Goal: Task Accomplishment & Management: Use online tool/utility

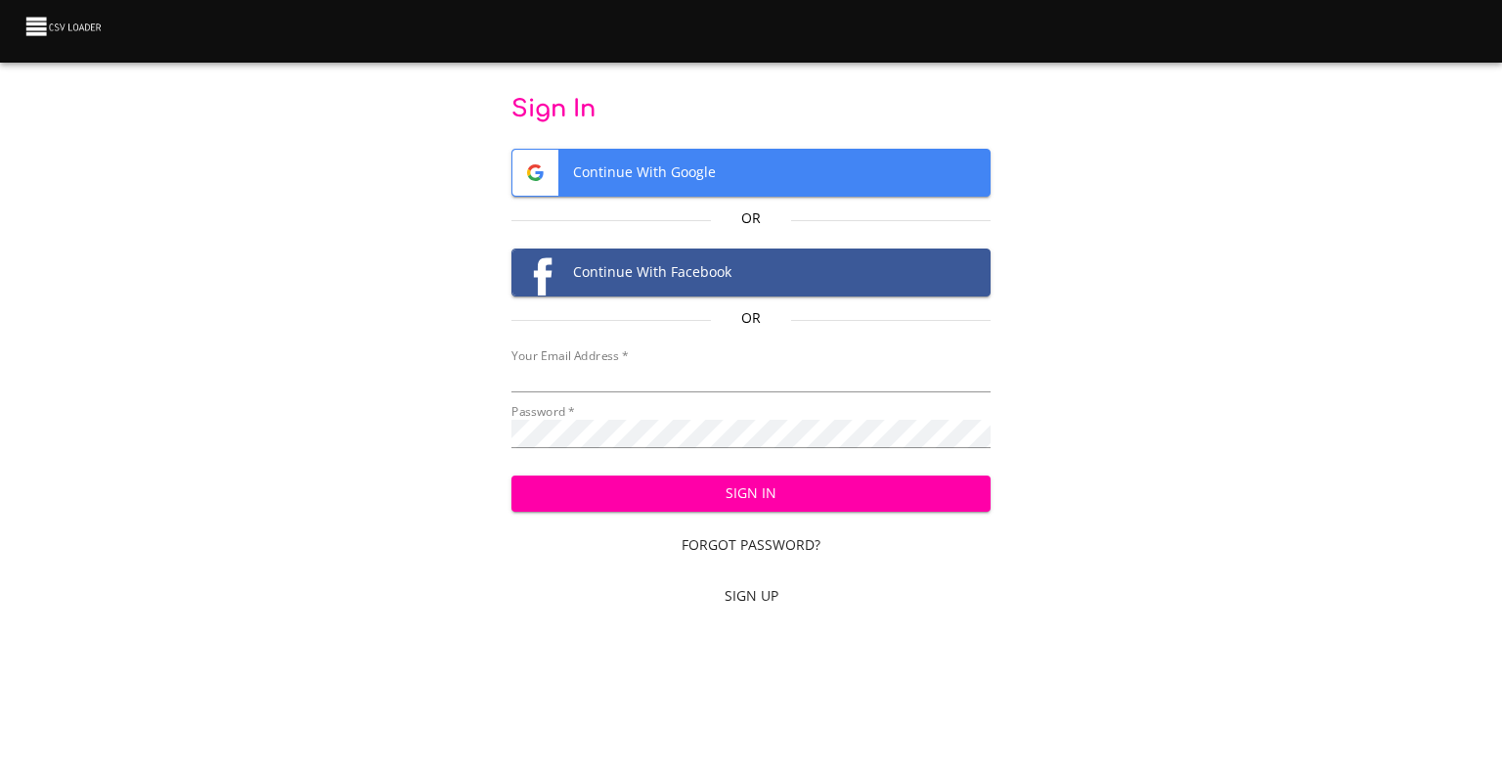
type input "cclaggett@k12.com"
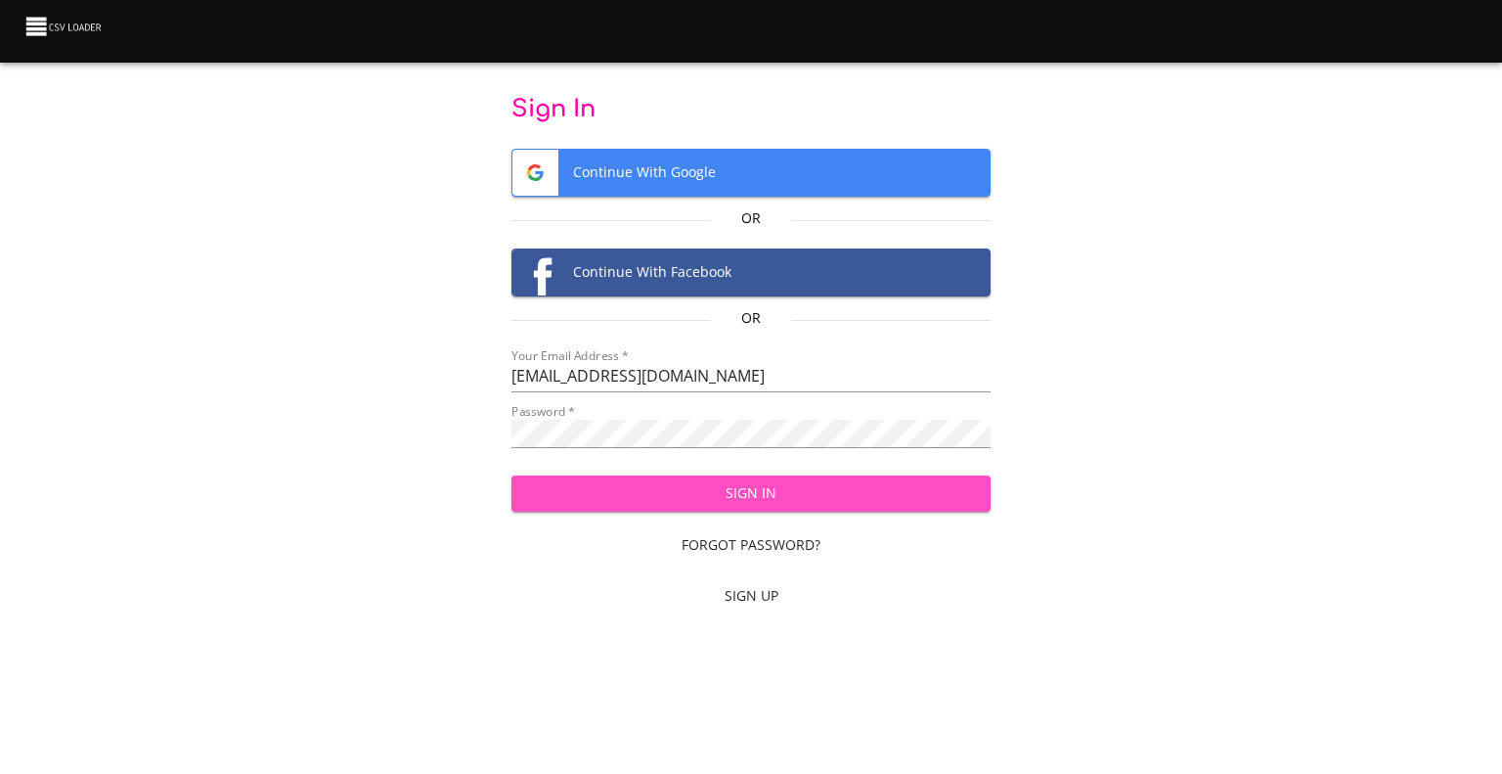
click at [776, 505] on button "Sign In" at bounding box center [751, 493] width 480 height 36
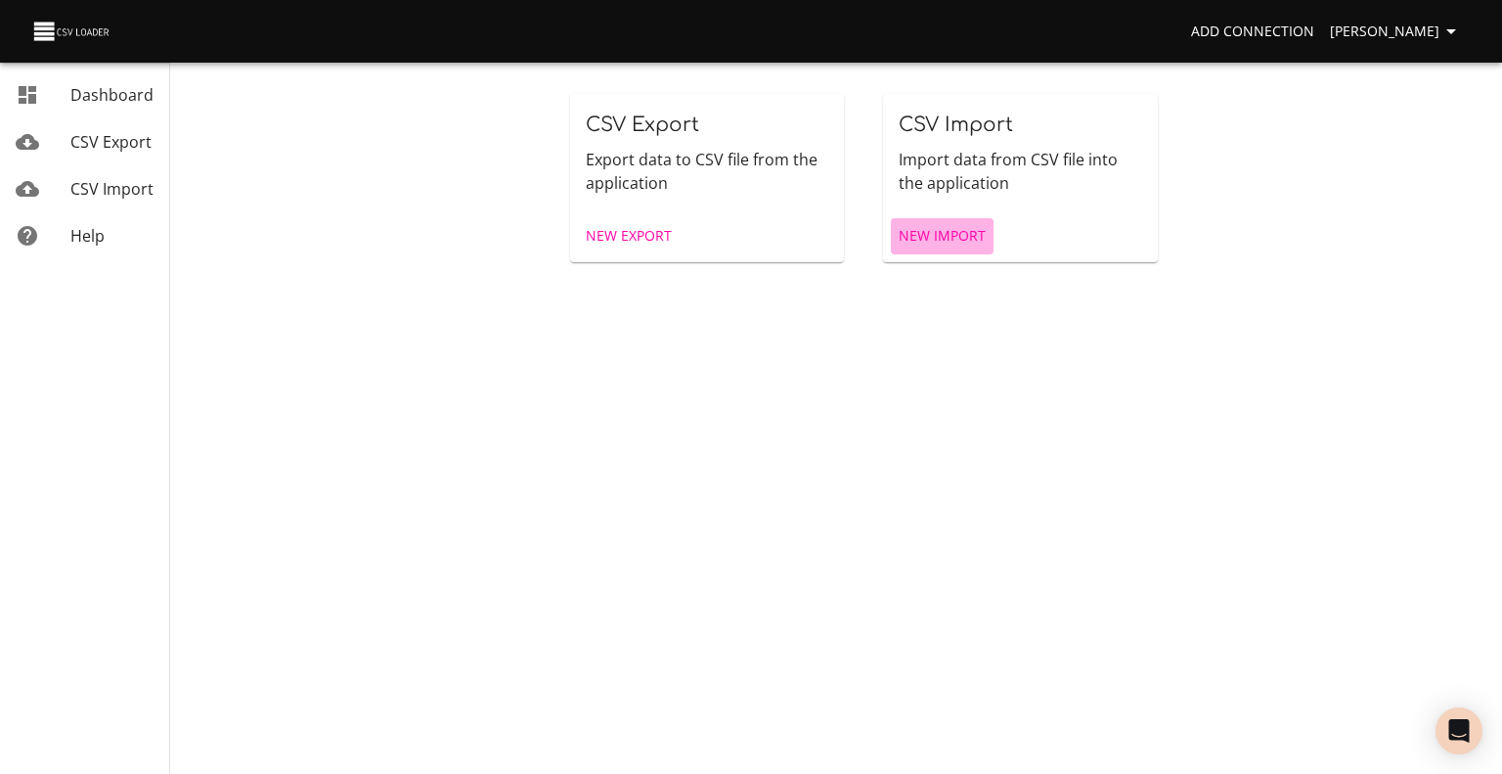
click at [939, 227] on span "New Import" at bounding box center [942, 236] width 87 height 24
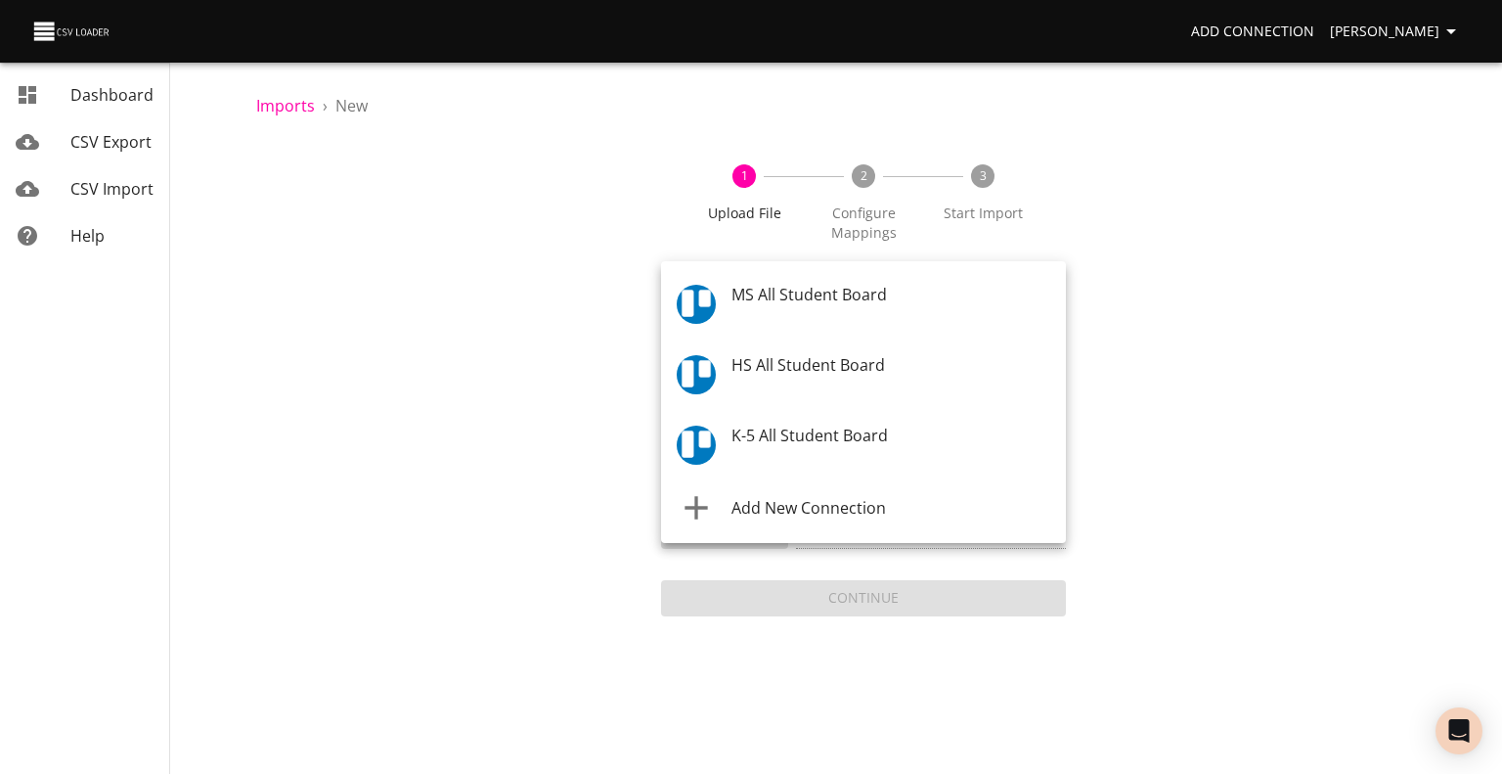
click at [869, 294] on body "Add Connection [PERSON_NAME] Dashboard CSV Export CSV Import Help Imports › New…" at bounding box center [751, 387] width 1502 height 774
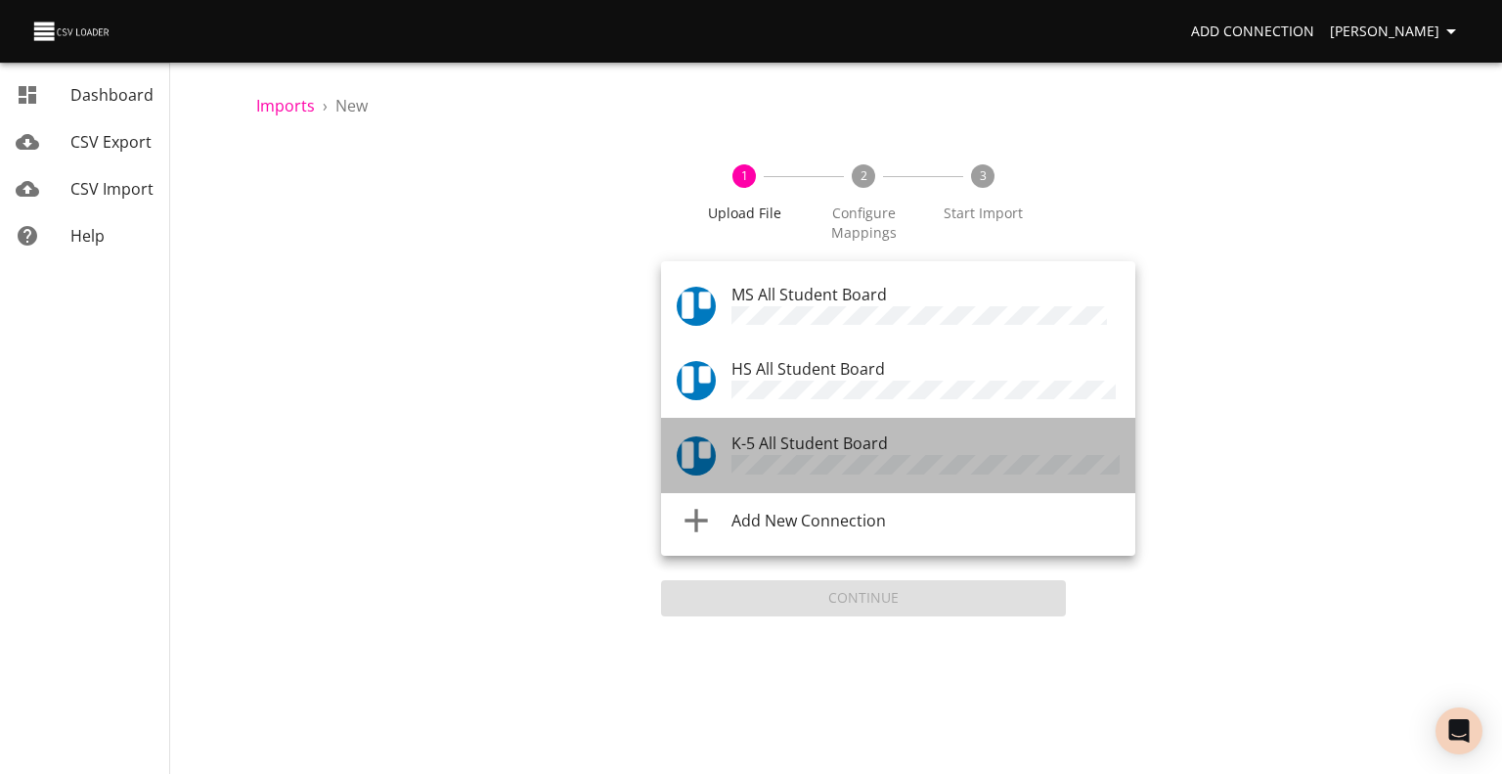
click at [841, 432] on span "K-5 All Student Board" at bounding box center [810, 443] width 156 height 22
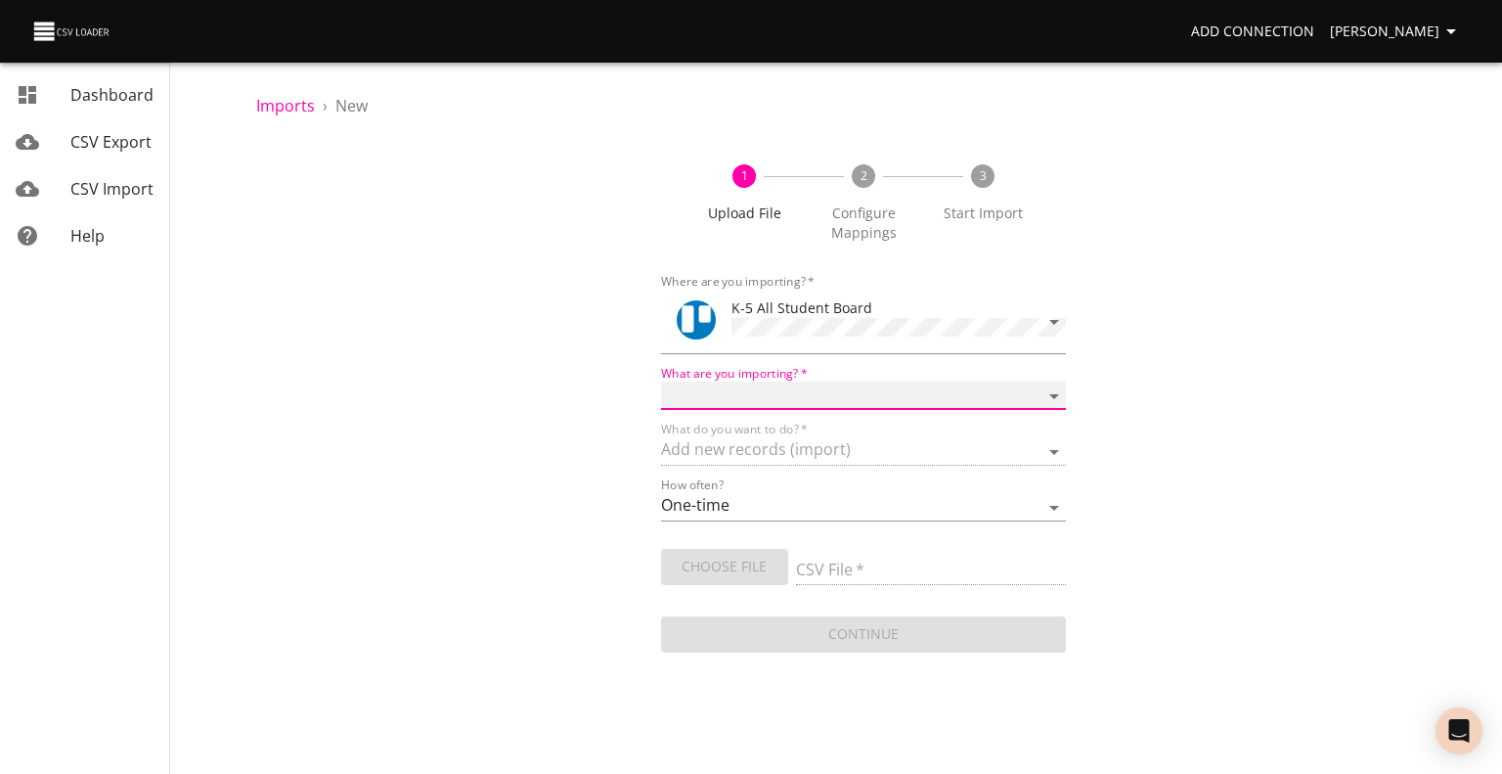
click at [821, 381] on select "Boards Cards Checkitems Checklists" at bounding box center [863, 395] width 405 height 28
select select "cards"
click at [661, 381] on select "Boards Cards Checkitems Checklists" at bounding box center [863, 395] width 405 height 28
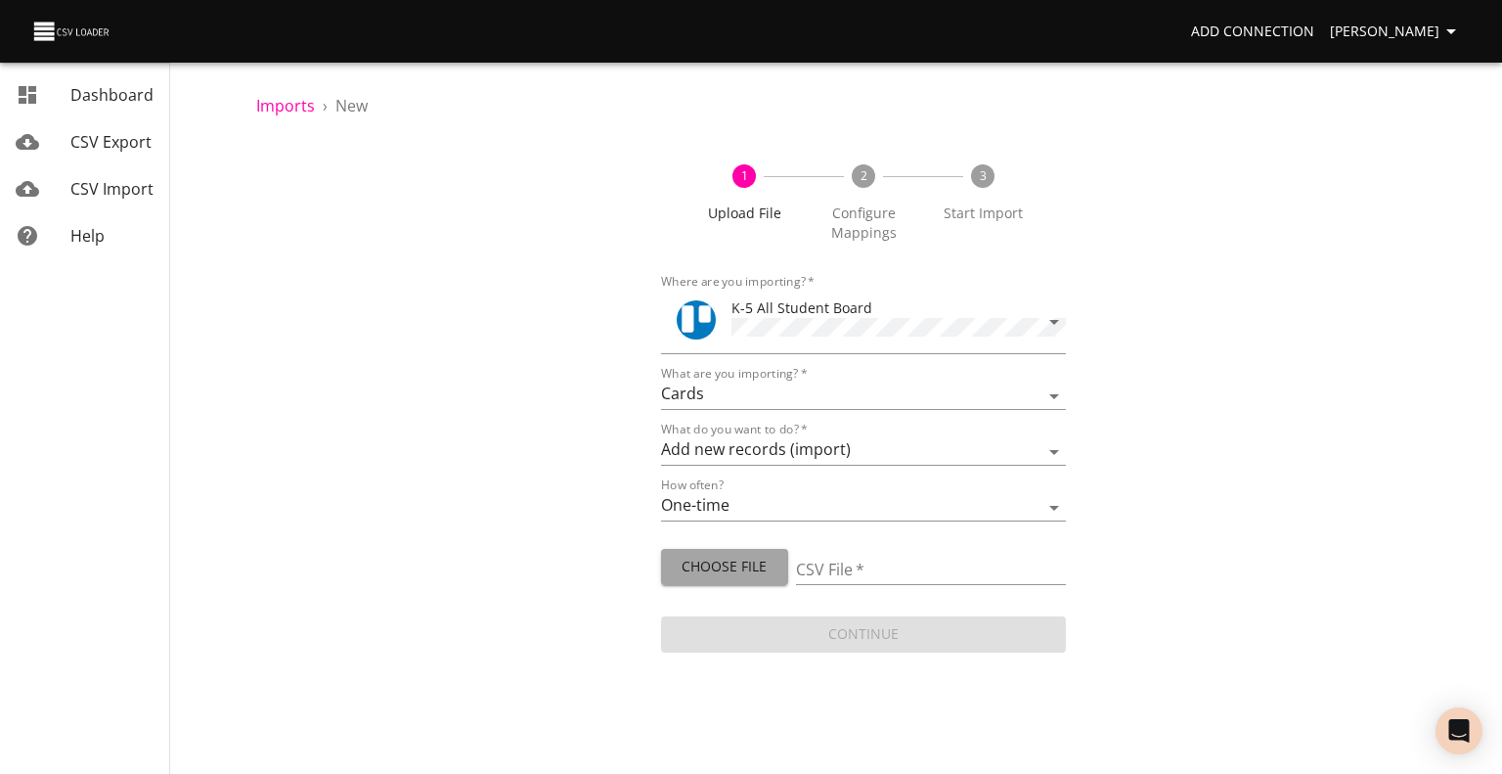
click at [735, 563] on span "Choose File" at bounding box center [725, 567] width 96 height 24
type input "ES 08262025.csv"
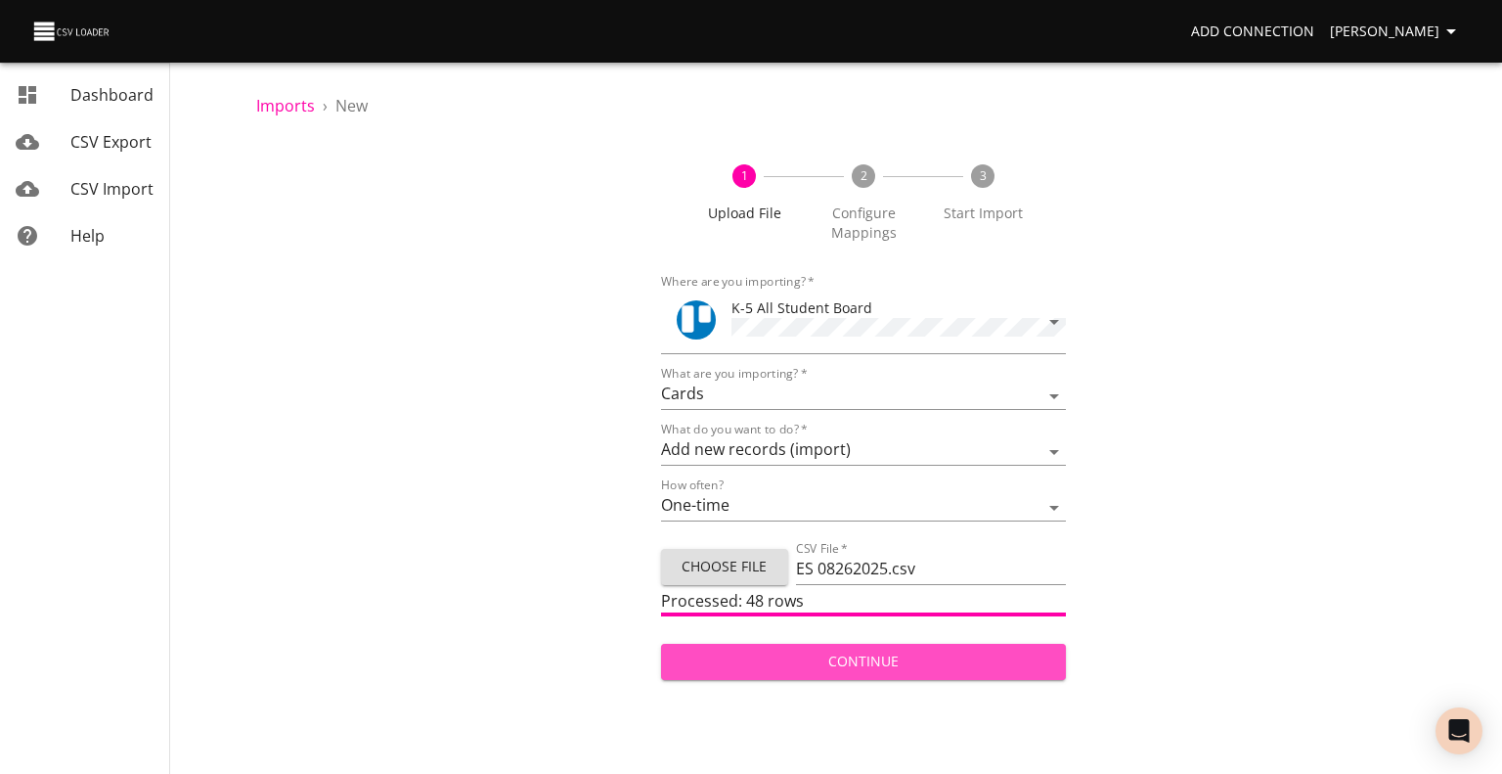
click at [835, 651] on span "Continue" at bounding box center [864, 661] width 374 height 24
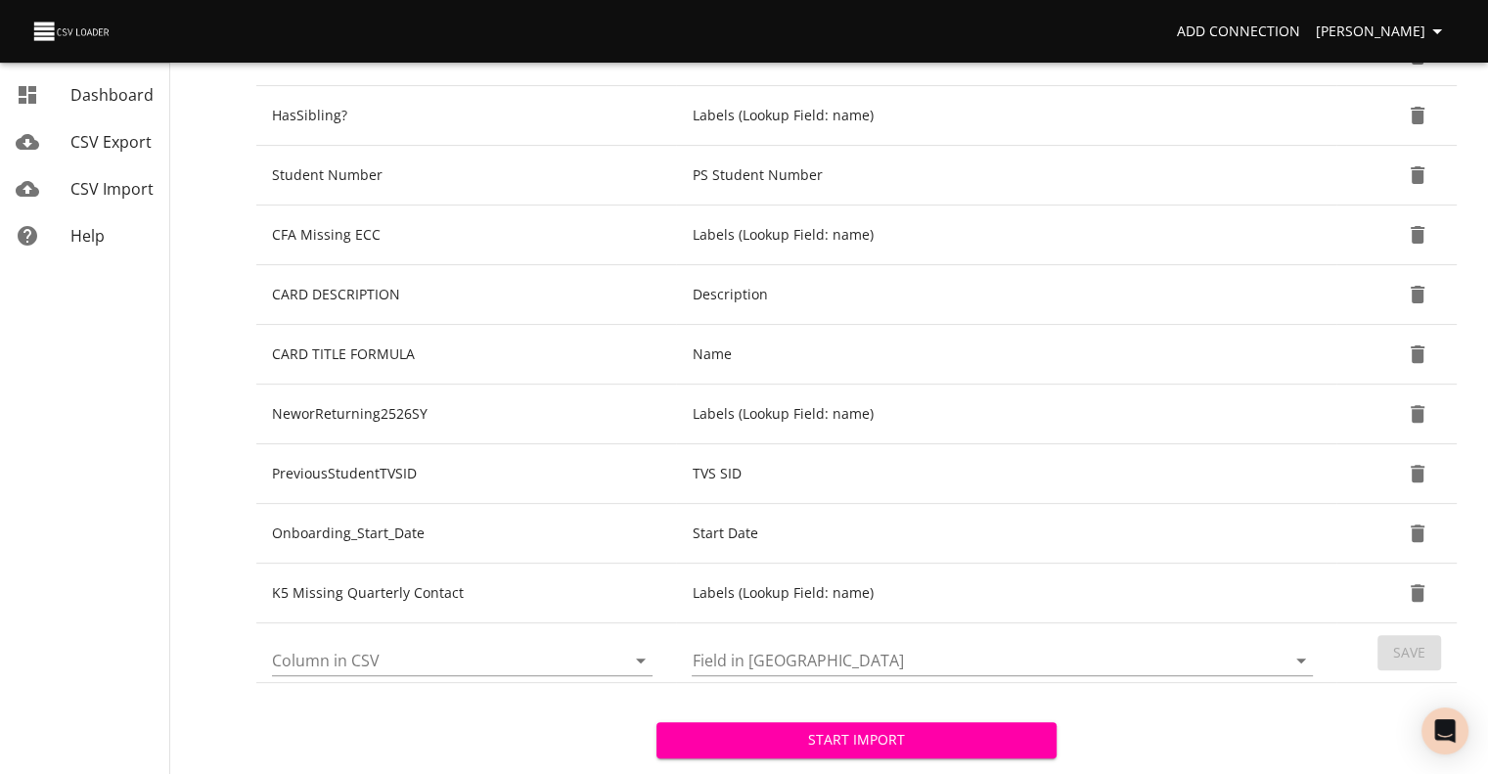
scroll to position [595, 0]
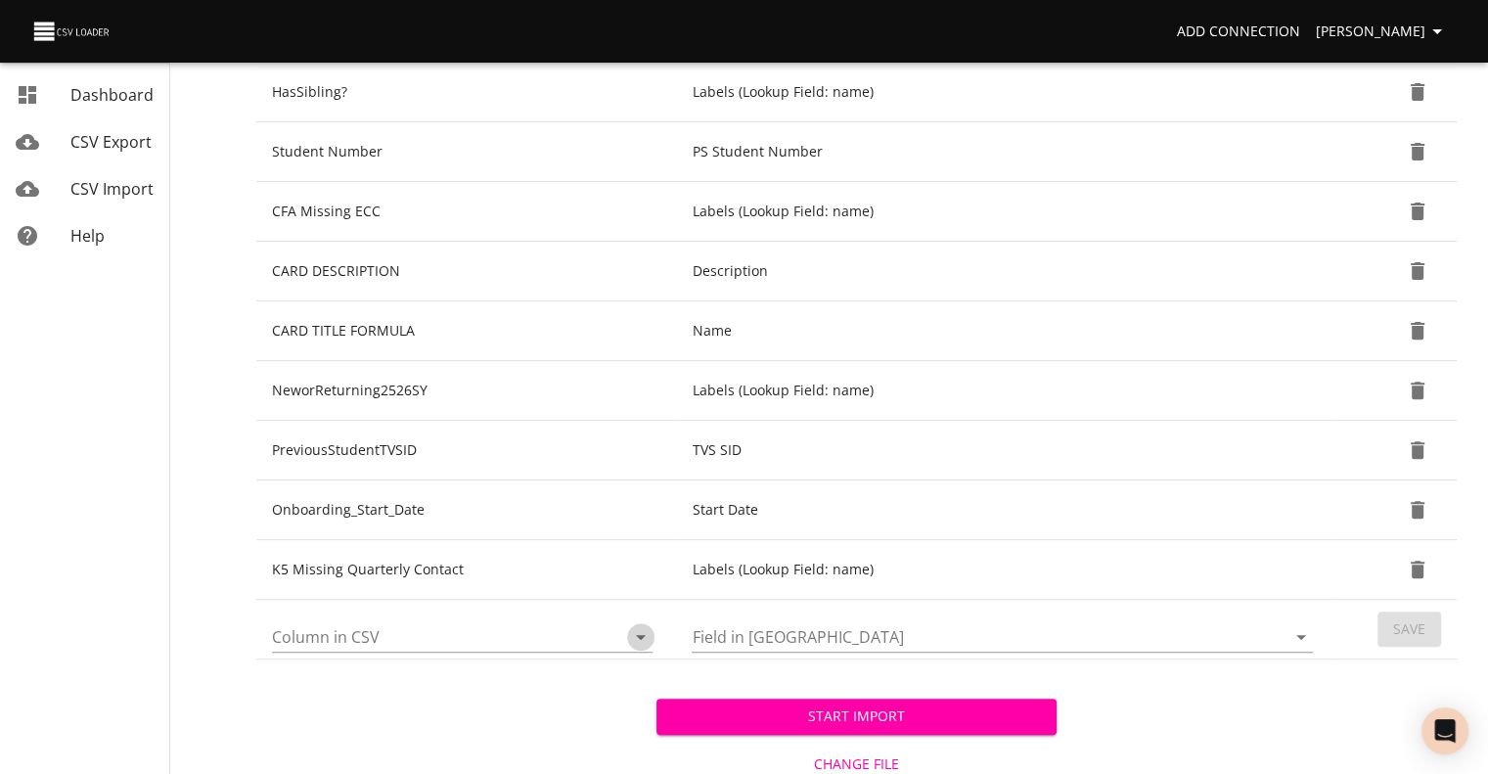
click at [647, 628] on icon "Open" at bounding box center [640, 636] width 23 height 23
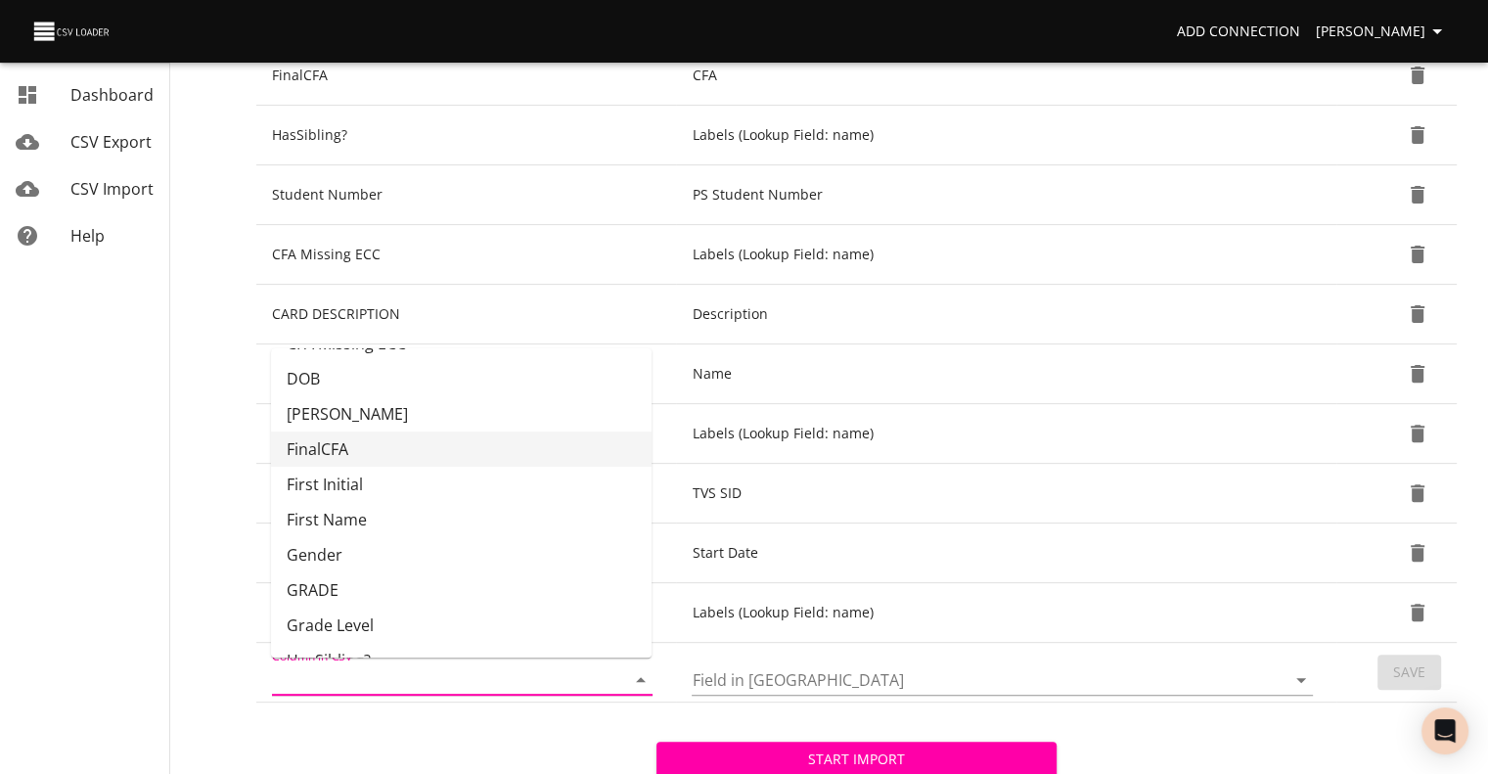
scroll to position [151, 0]
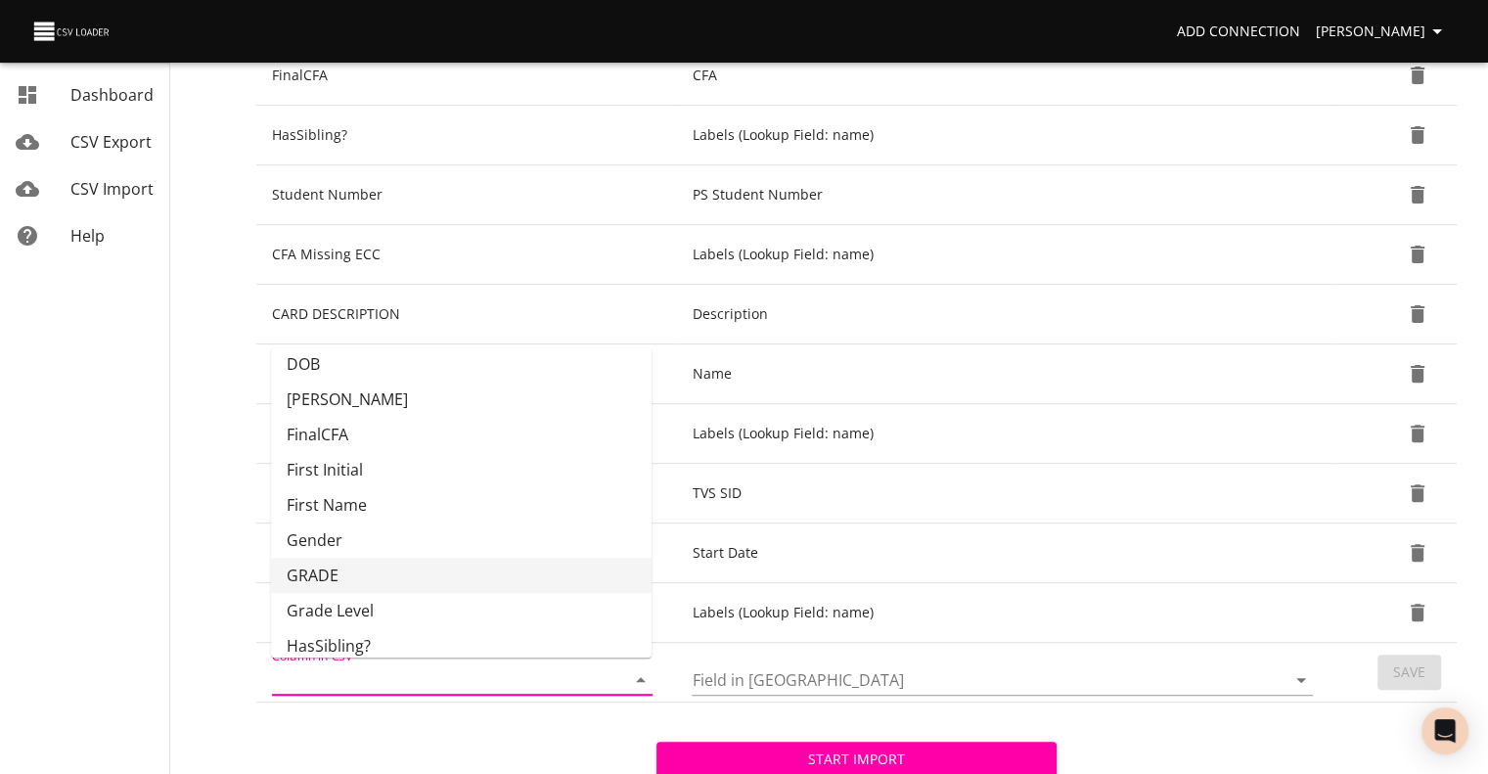
click at [444, 573] on li "GRADE" at bounding box center [461, 574] width 380 height 35
type input "GRADE"
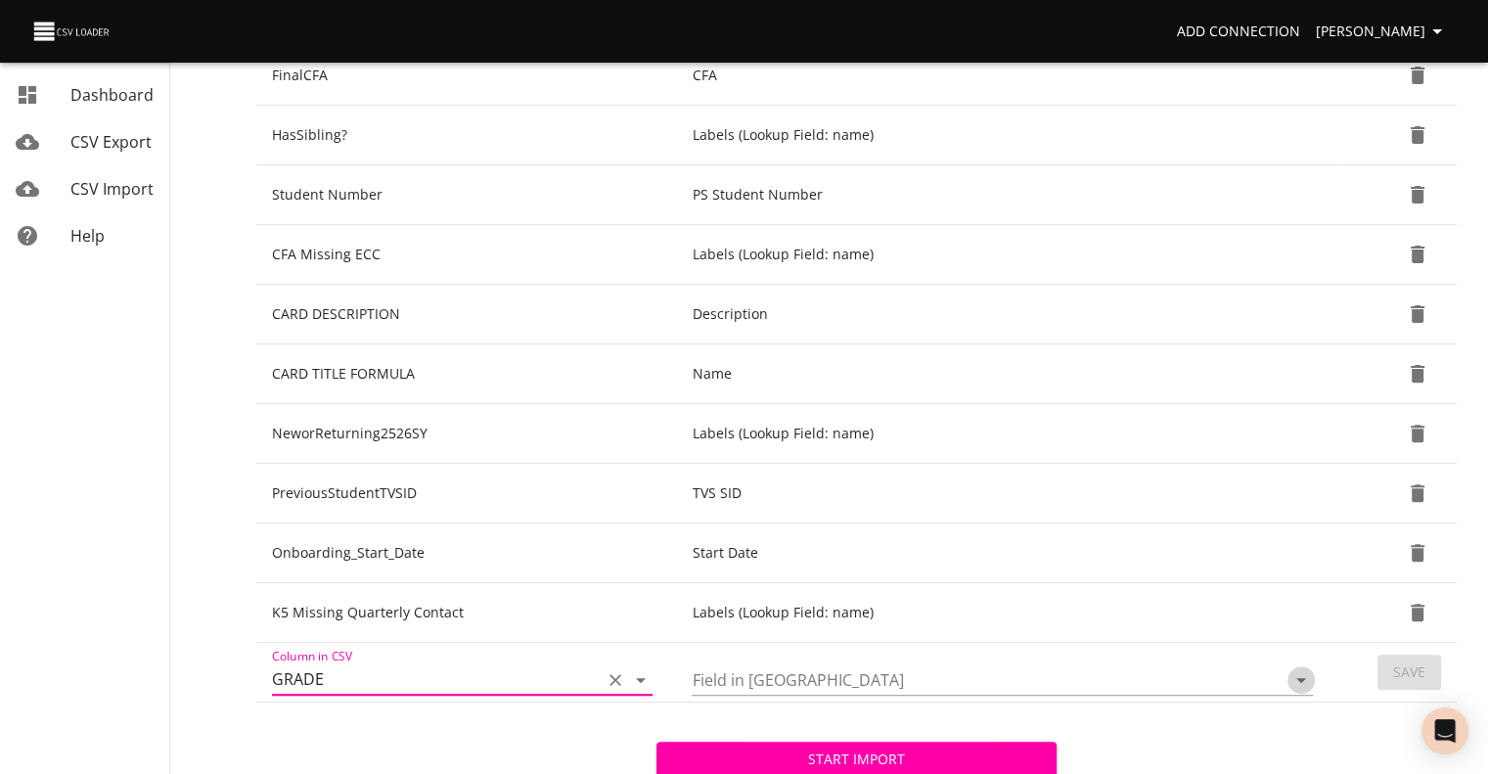
click at [1304, 680] on icon "Open" at bounding box center [1300, 679] width 23 height 23
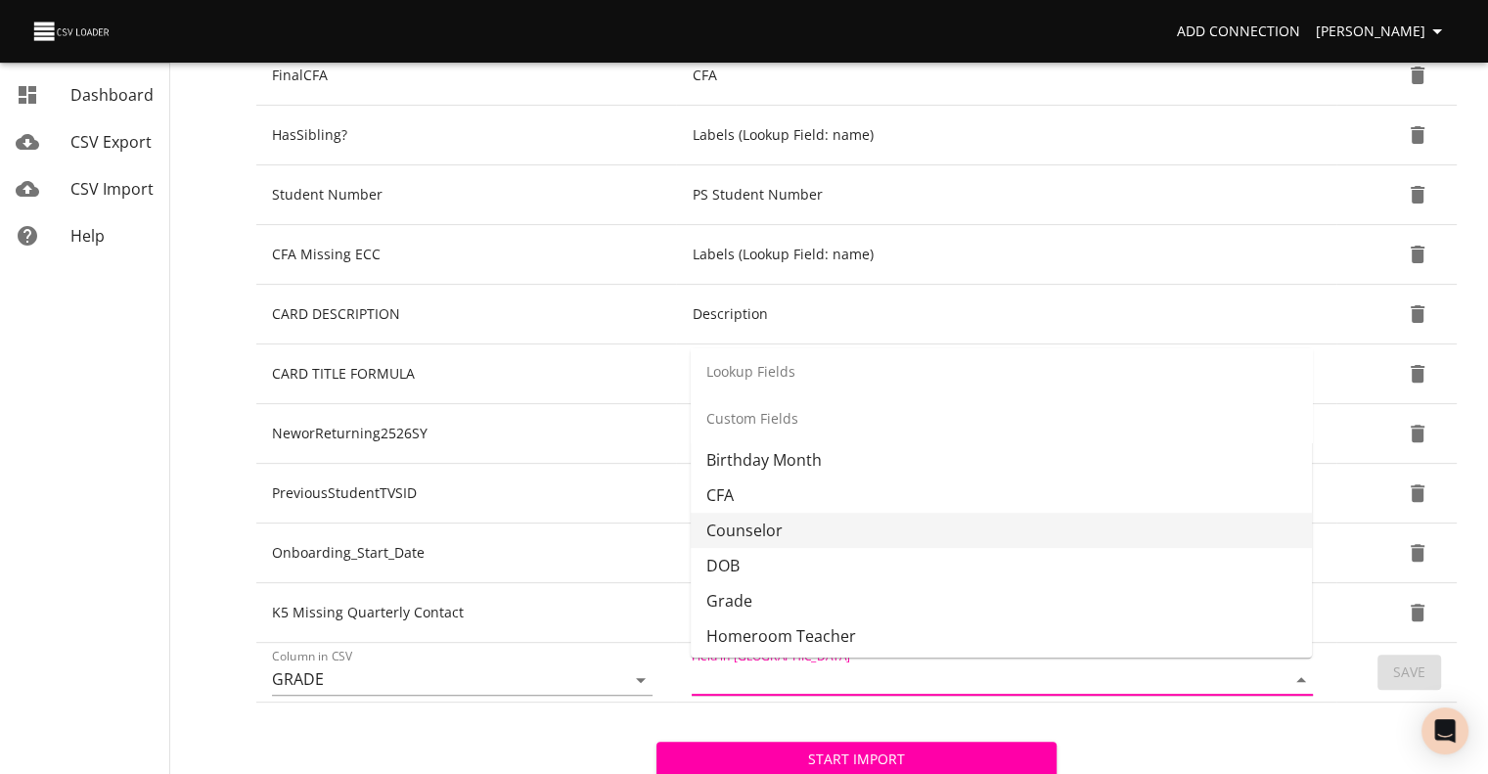
scroll to position [422, 0]
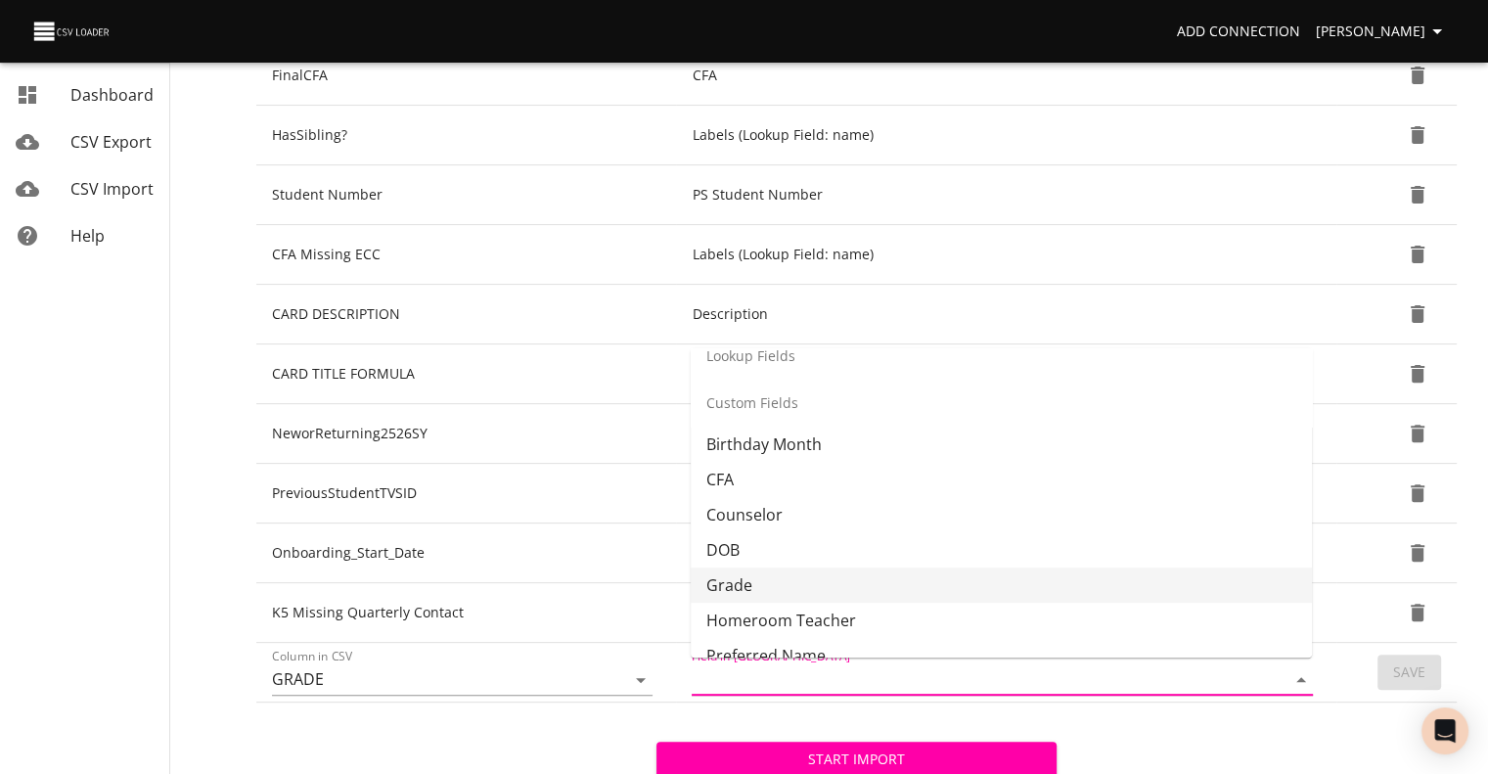
click at [1160, 576] on li "Grade" at bounding box center [1000, 584] width 621 height 35
type input "Grade"
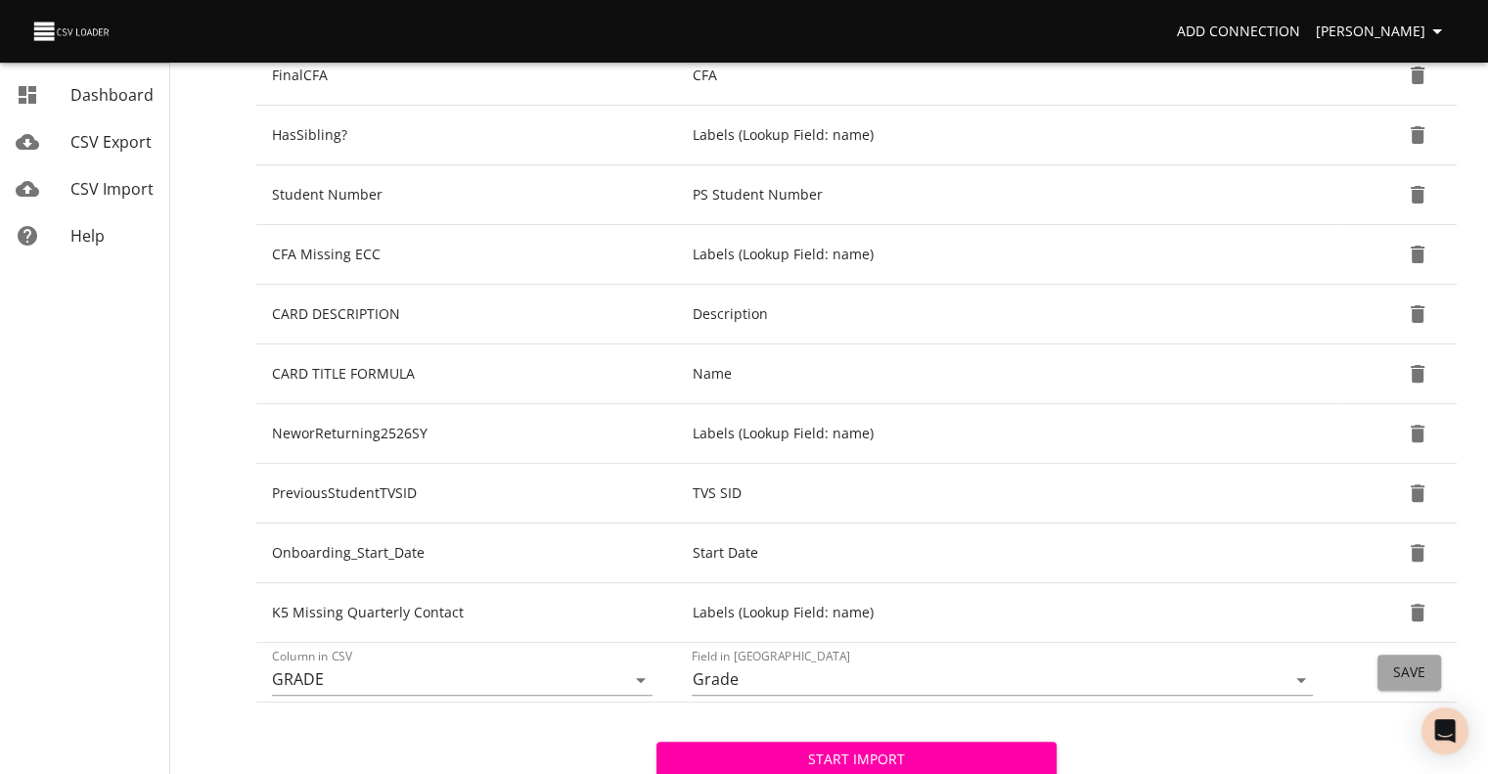
click at [1388, 658] on button "Save" at bounding box center [1409, 672] width 64 height 36
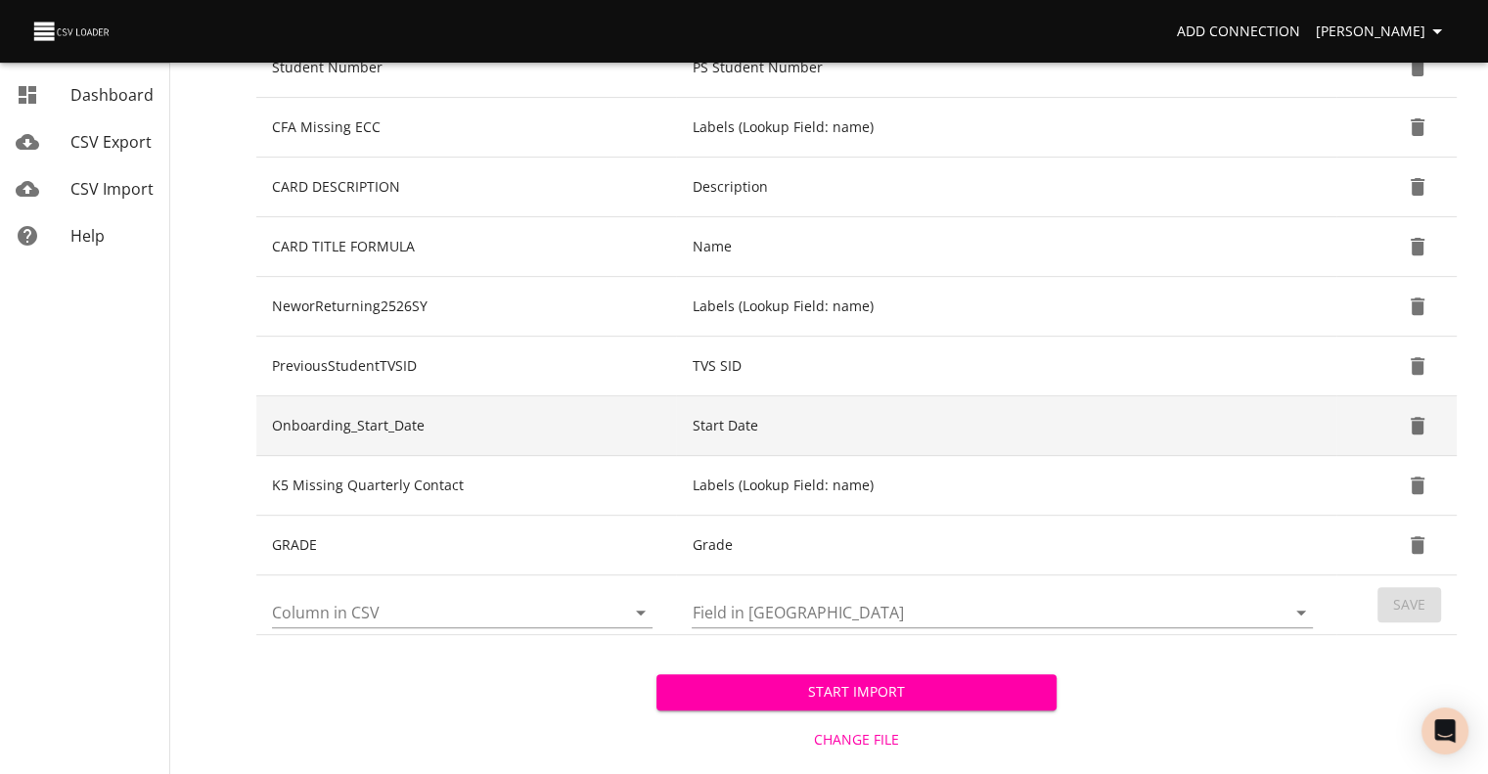
scroll to position [688, 0]
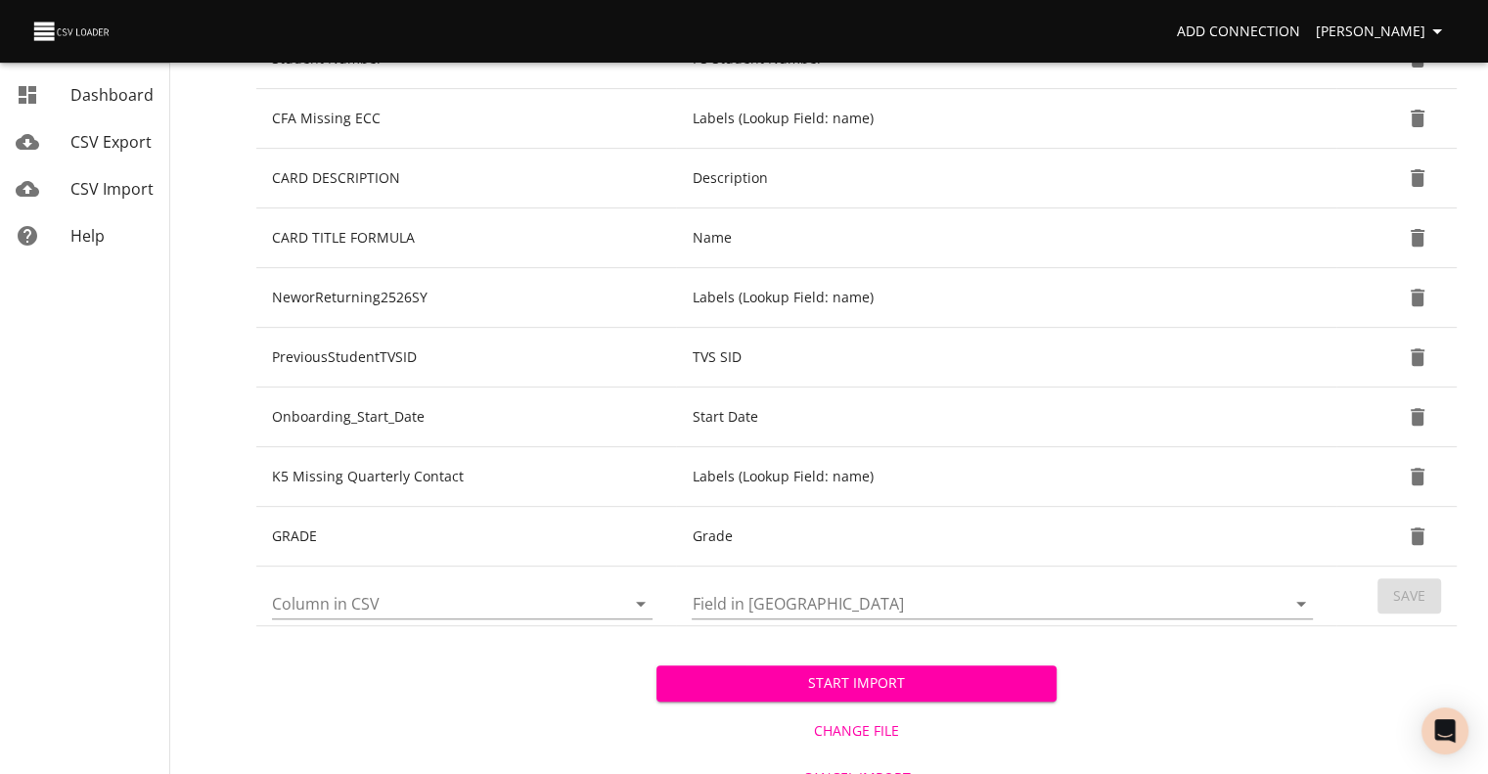
click at [646, 597] on icon "Open" at bounding box center [640, 603] width 23 height 23
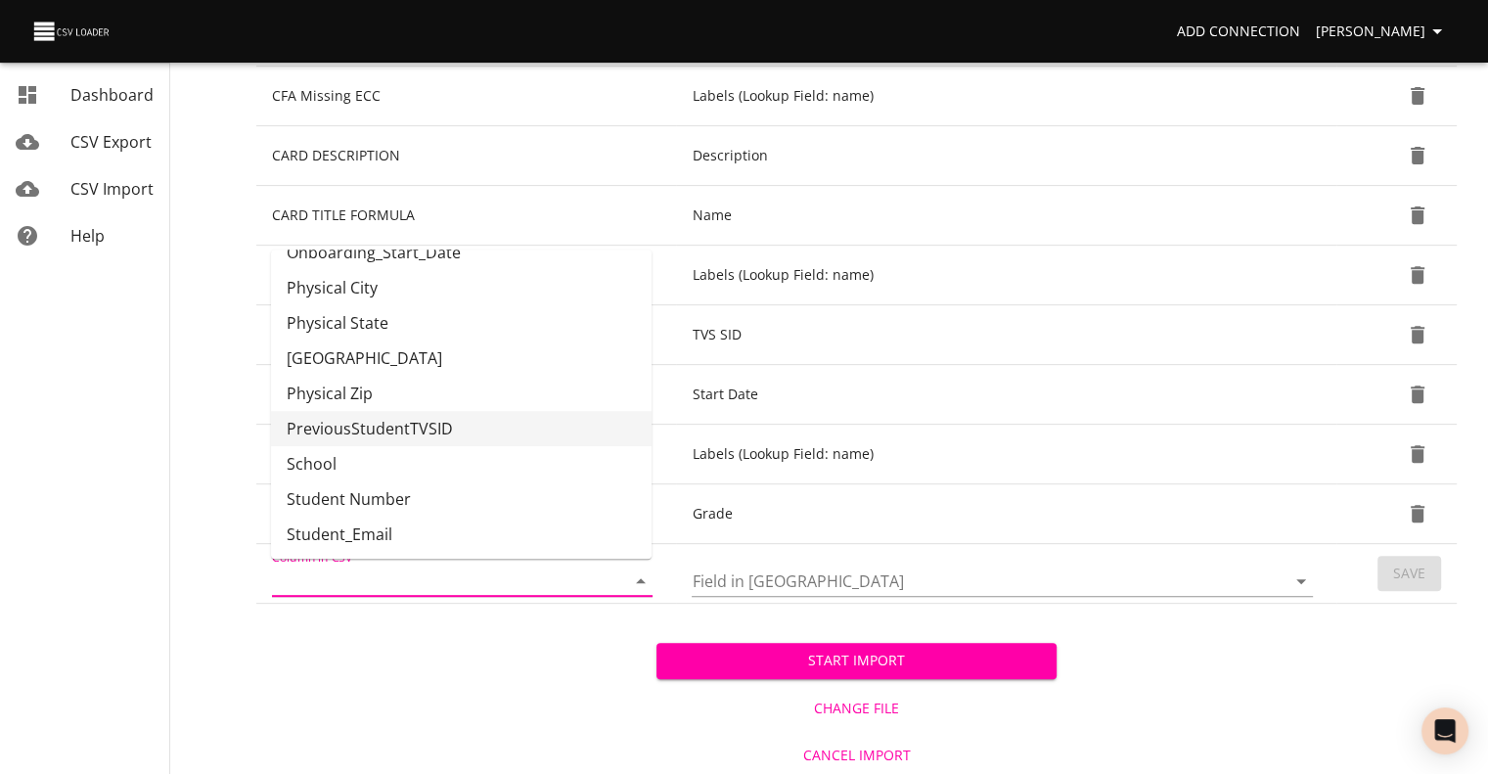
scroll to position [709, 0]
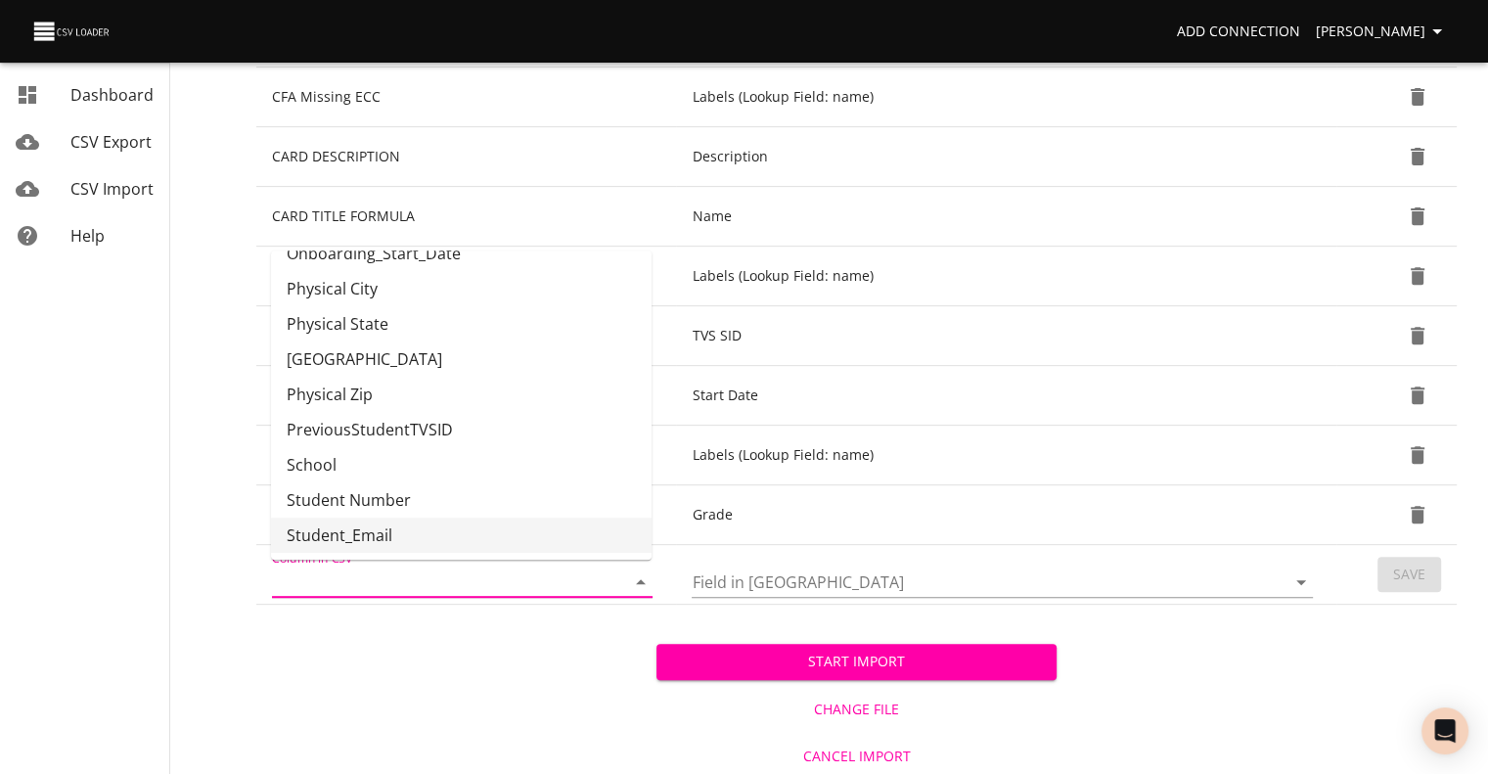
click at [506, 650] on div "Start Import Change File Cancel Import" at bounding box center [856, 691] width 1200 height 174
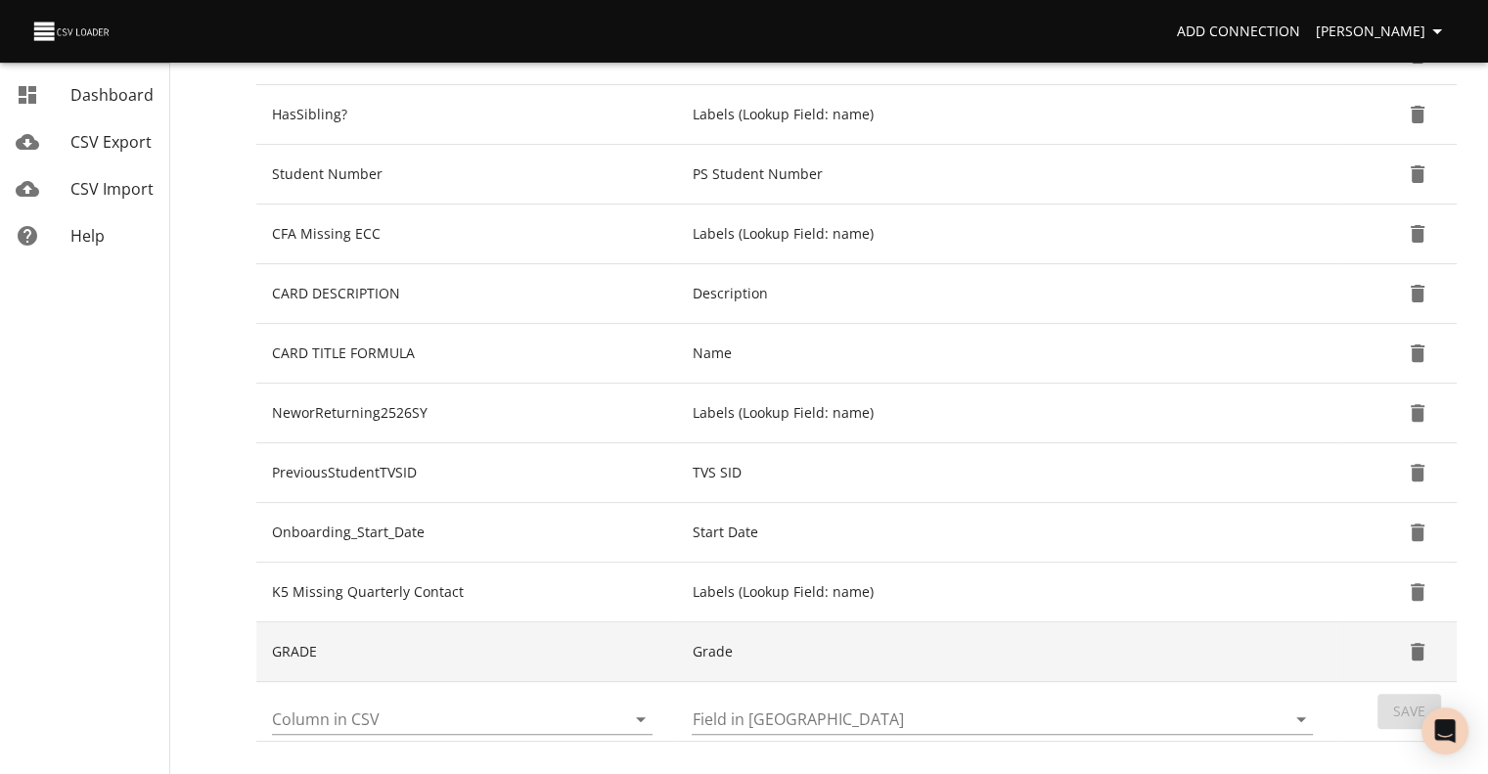
scroll to position [710, 0]
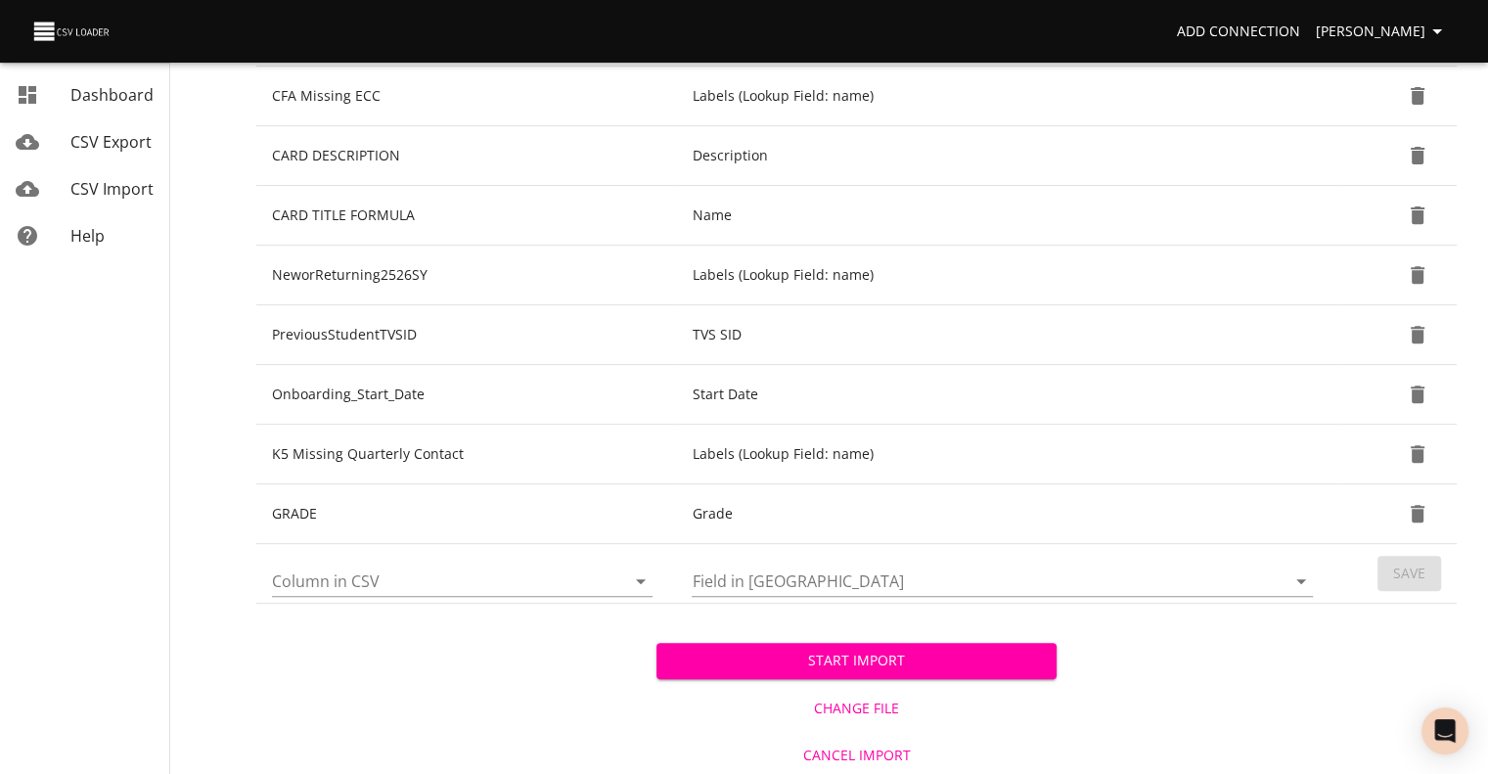
click at [725, 655] on span "Start Import" at bounding box center [856, 660] width 369 height 24
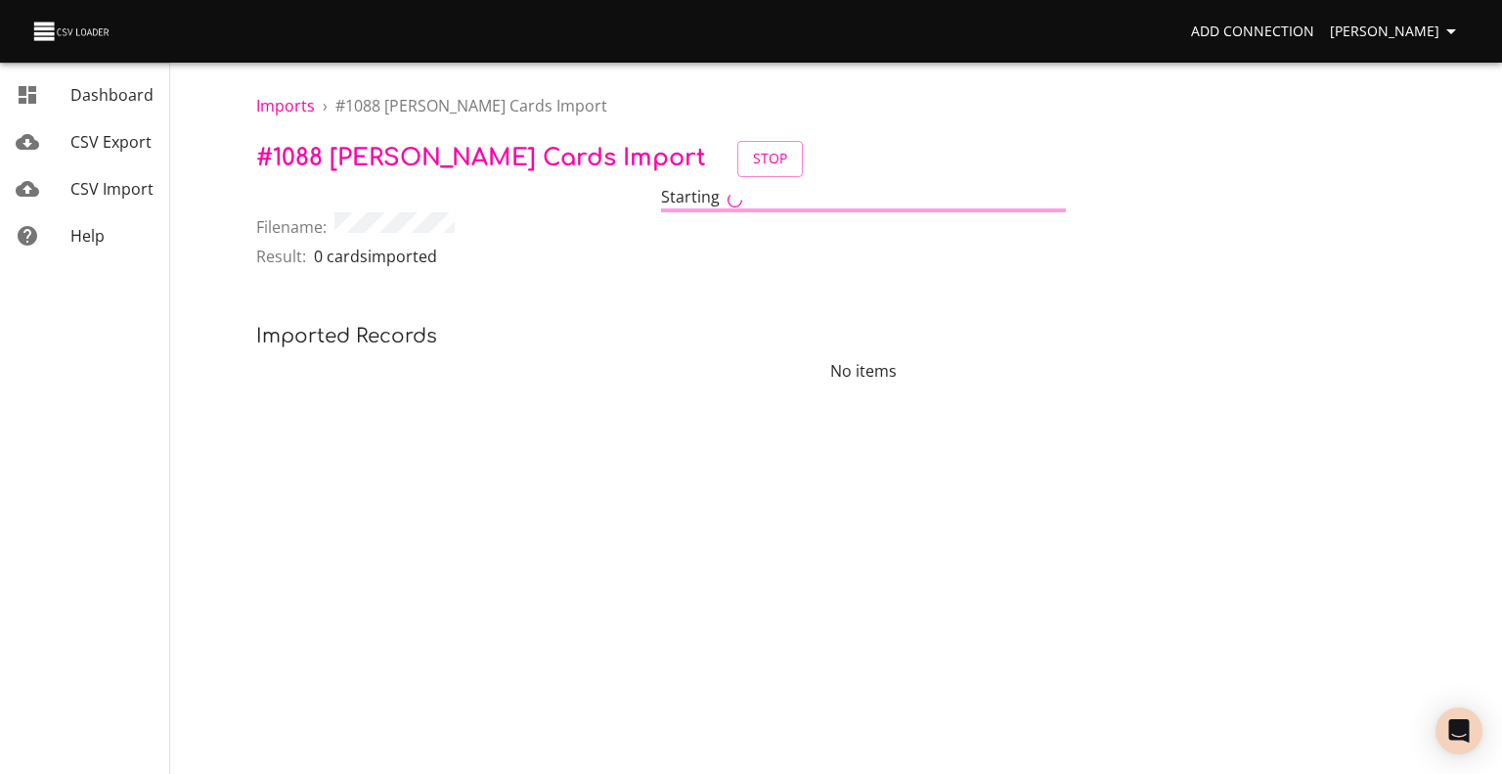
click at [112, 195] on span "CSV Import" at bounding box center [111, 189] width 83 height 22
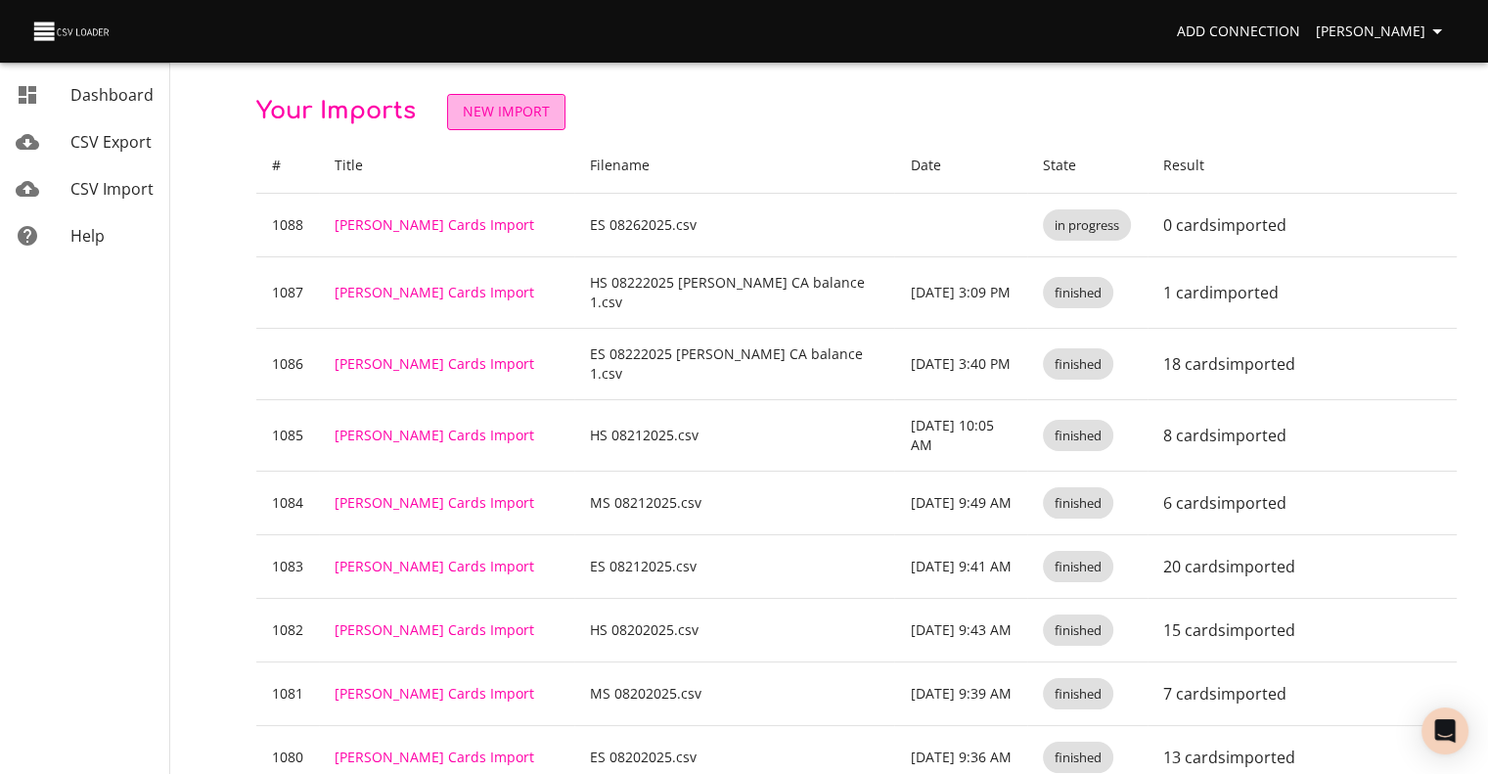
click at [501, 117] on span "New Import" at bounding box center [506, 112] width 87 height 24
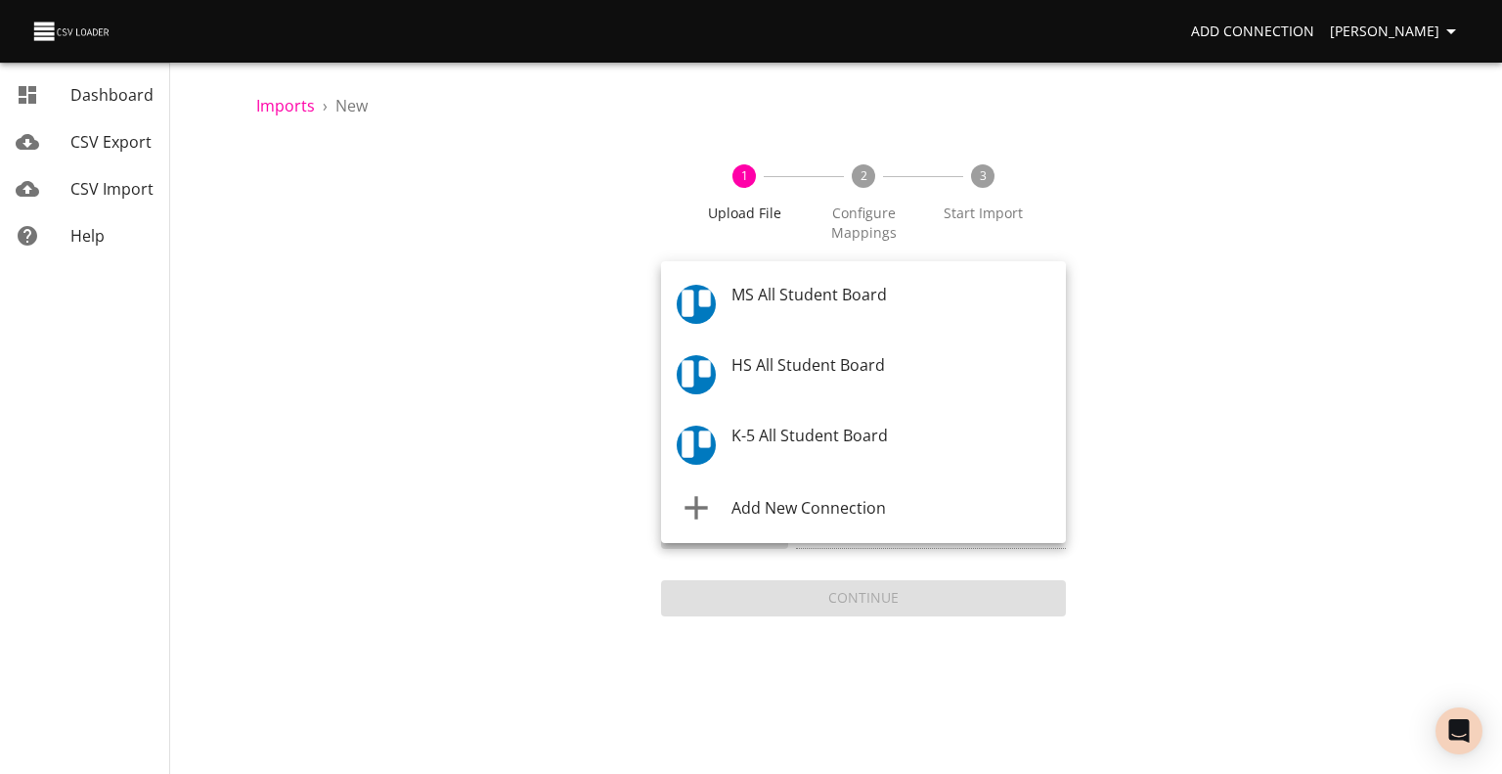
click at [741, 298] on body "Add Connection [PERSON_NAME] Dashboard CSV Export CSV Import Help Imports › New…" at bounding box center [751, 387] width 1502 height 774
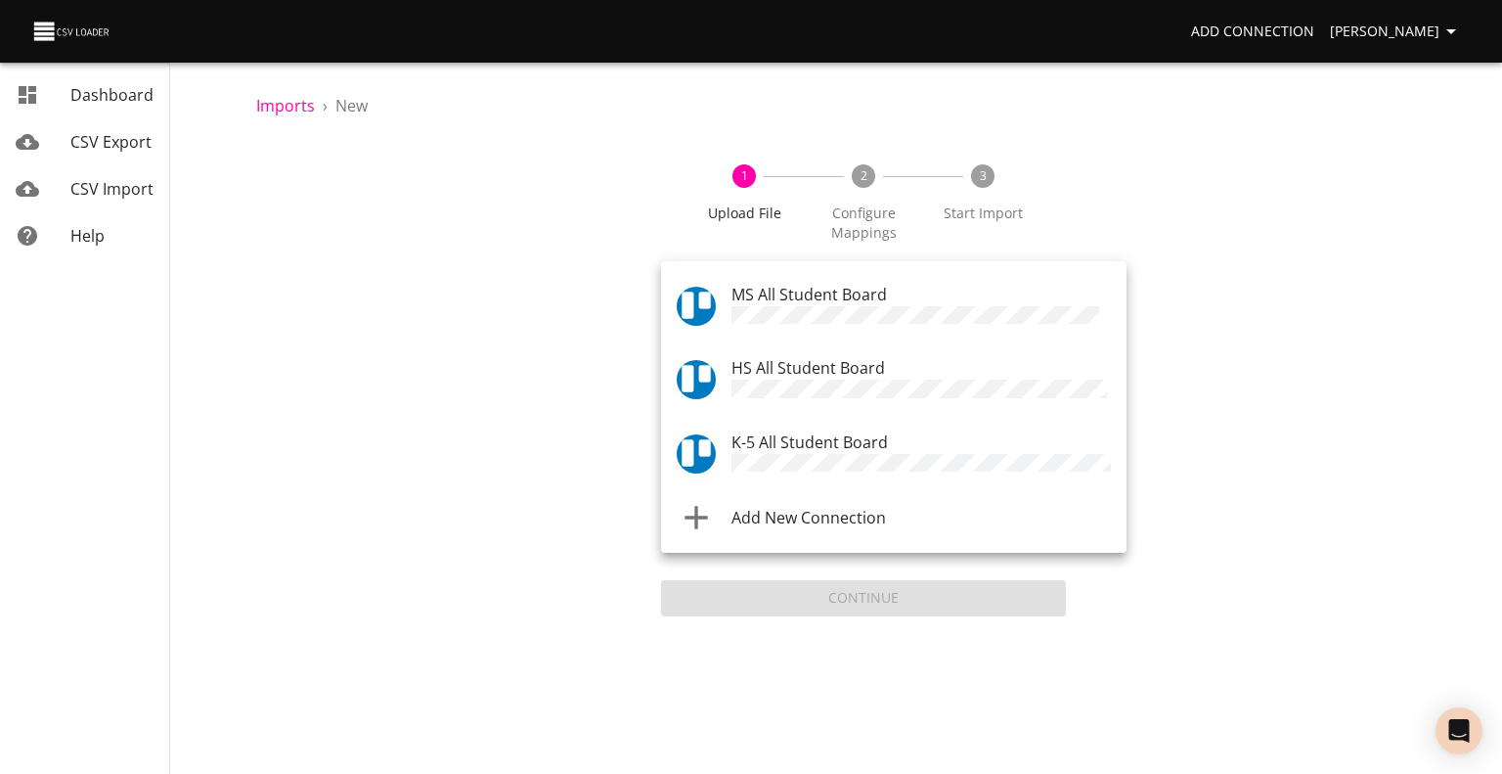
click at [757, 288] on span "MS All Student Board" at bounding box center [809, 295] width 155 height 22
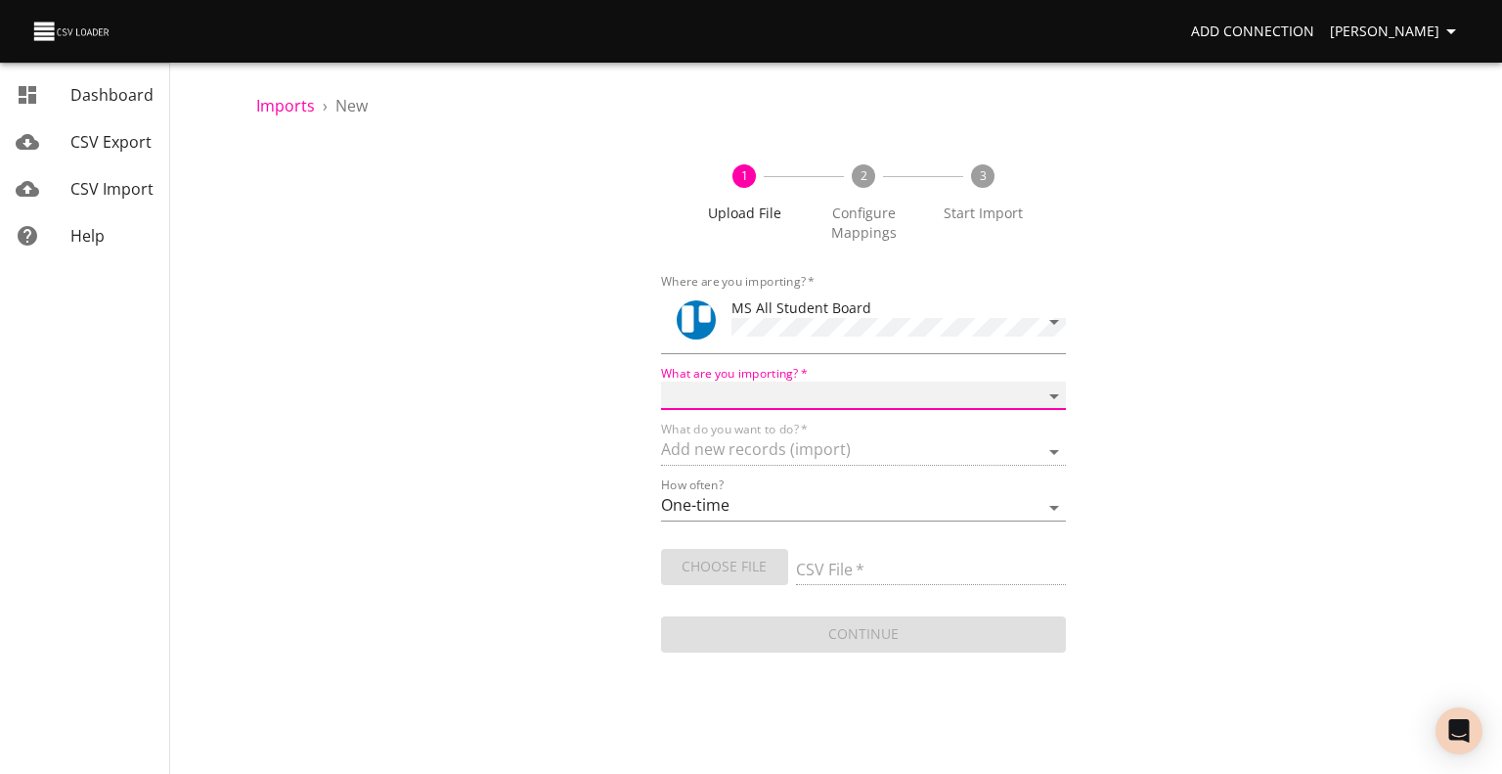
click at [739, 400] on select "Boards Cards Checkitems Checklists" at bounding box center [863, 395] width 405 height 28
select select "cards"
click at [661, 381] on select "Boards Cards Checkitems Checklists" at bounding box center [863, 395] width 405 height 28
click at [730, 555] on span "Choose File" at bounding box center [725, 567] width 96 height 24
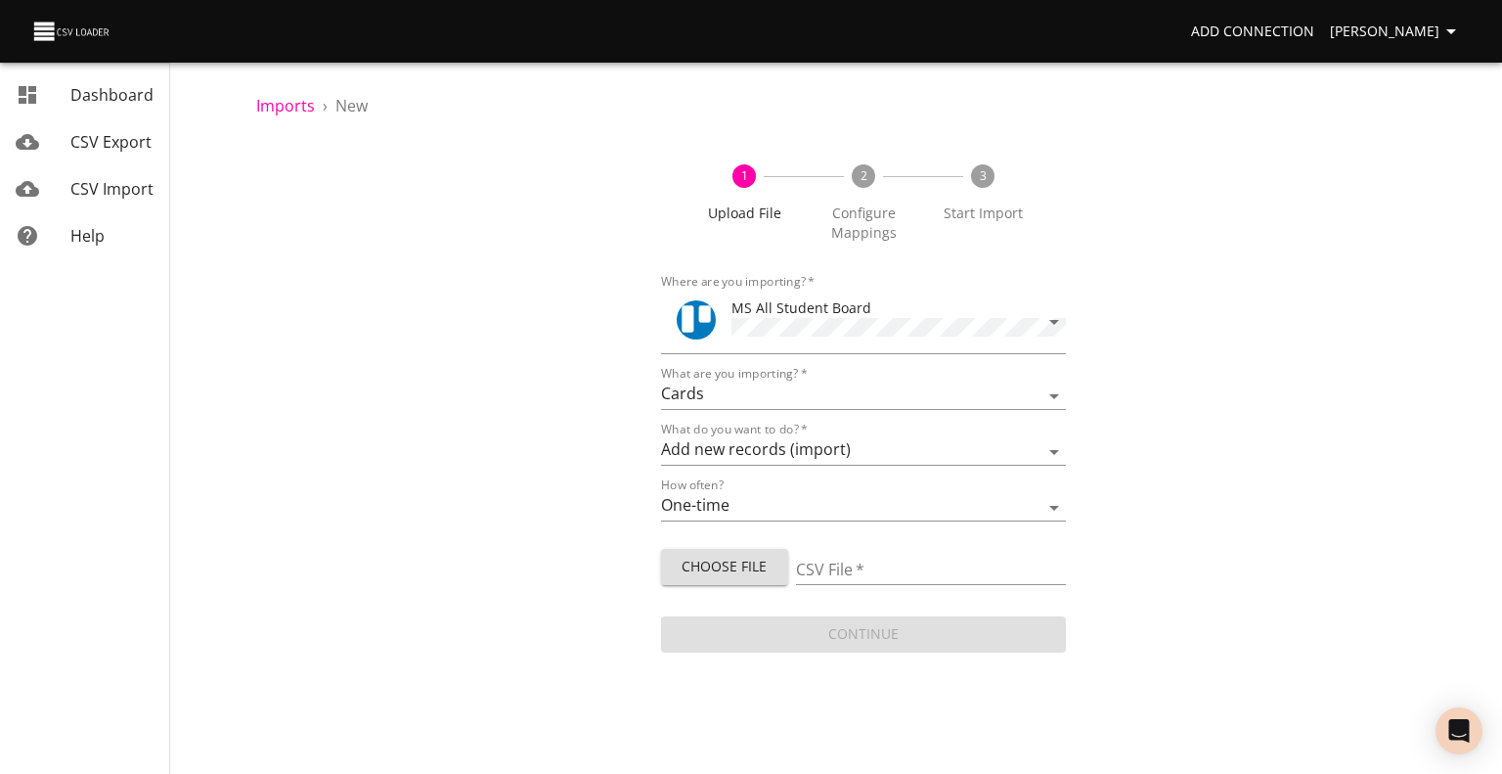
type input "MS 08262025.csv"
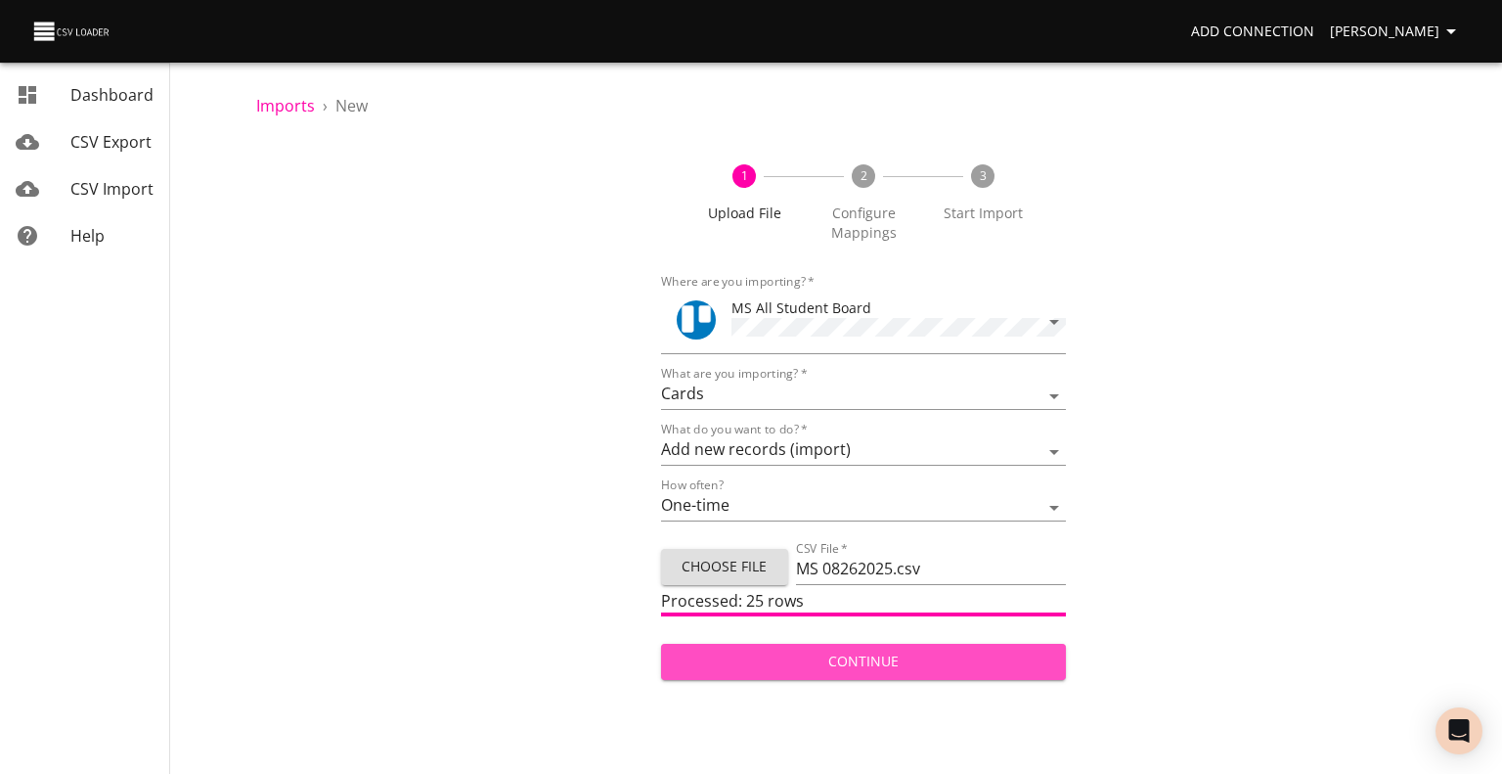
click at [905, 658] on span "Continue" at bounding box center [864, 661] width 374 height 24
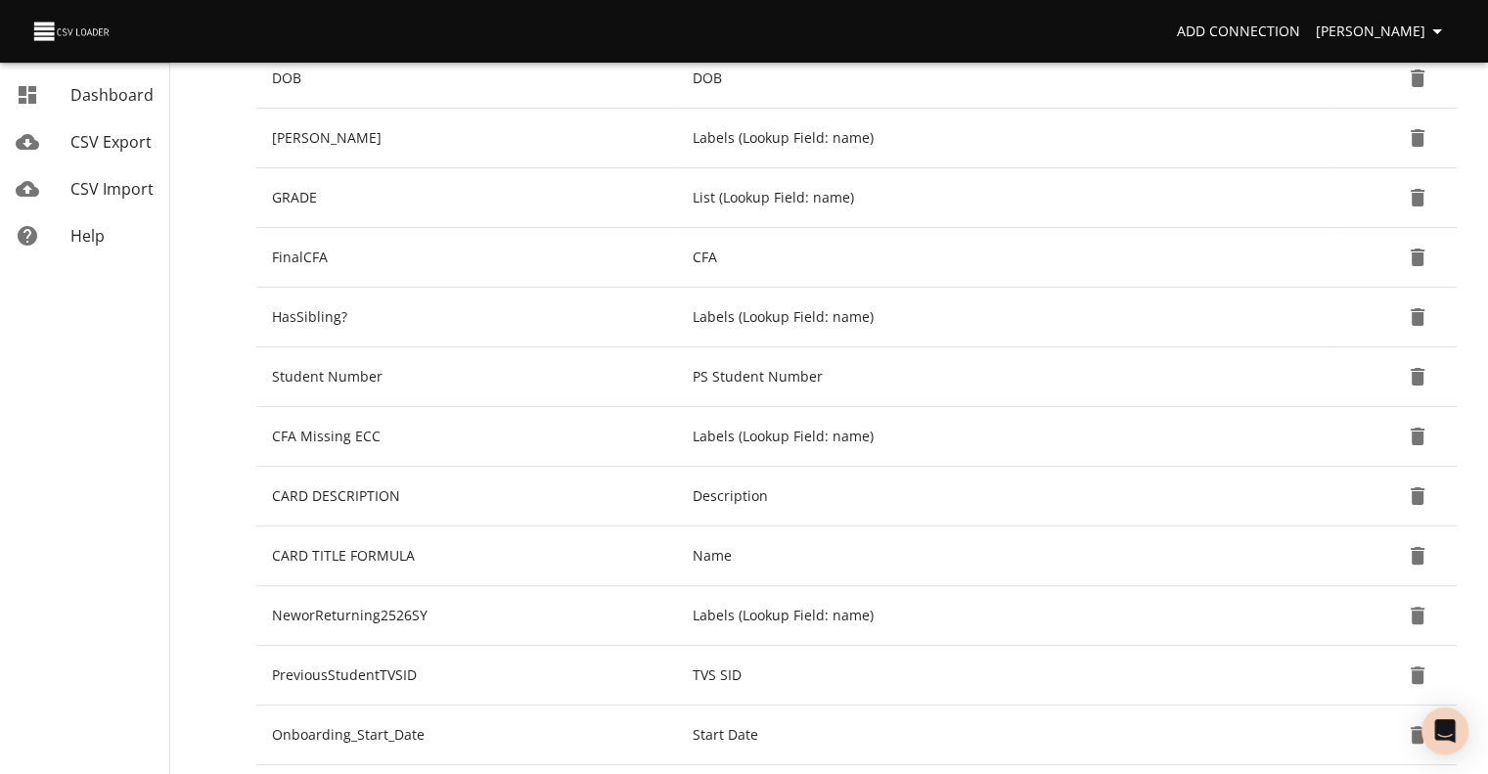
scroll to position [650, 0]
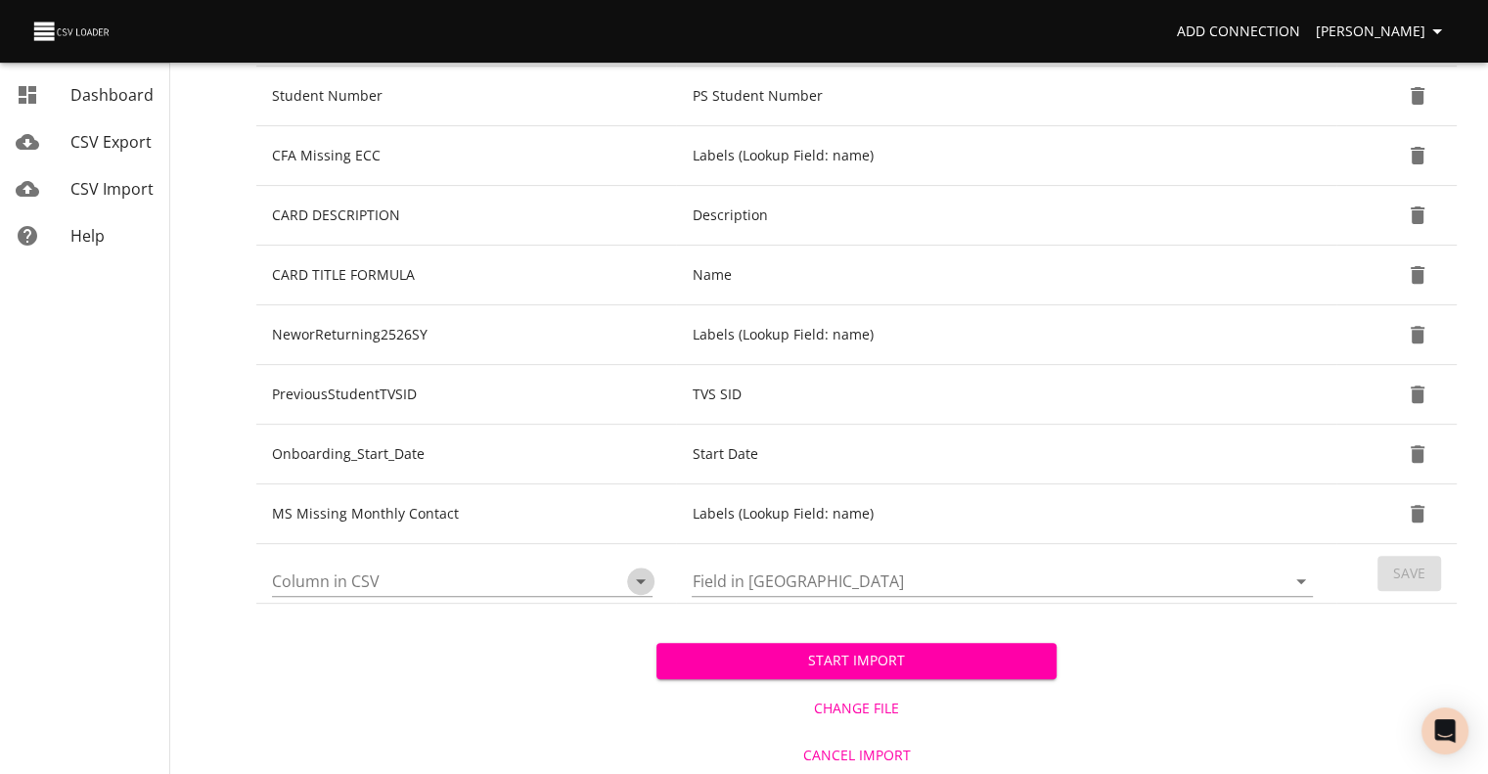
click at [636, 578] on icon "Open" at bounding box center [640, 580] width 23 height 23
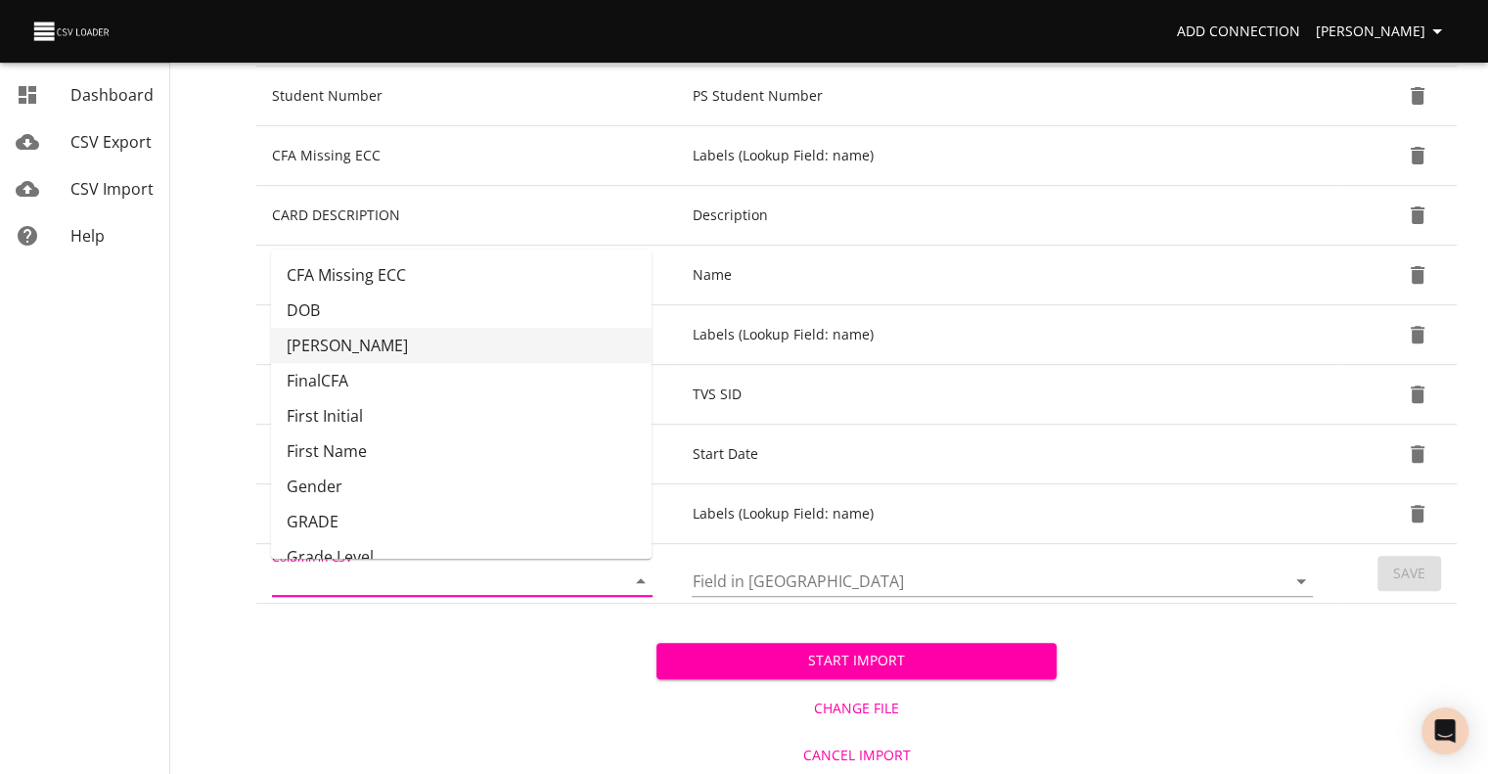
scroll to position [108, 0]
click at [520, 504] on li "GRADE" at bounding box center [461, 519] width 380 height 35
type input "GRADE"
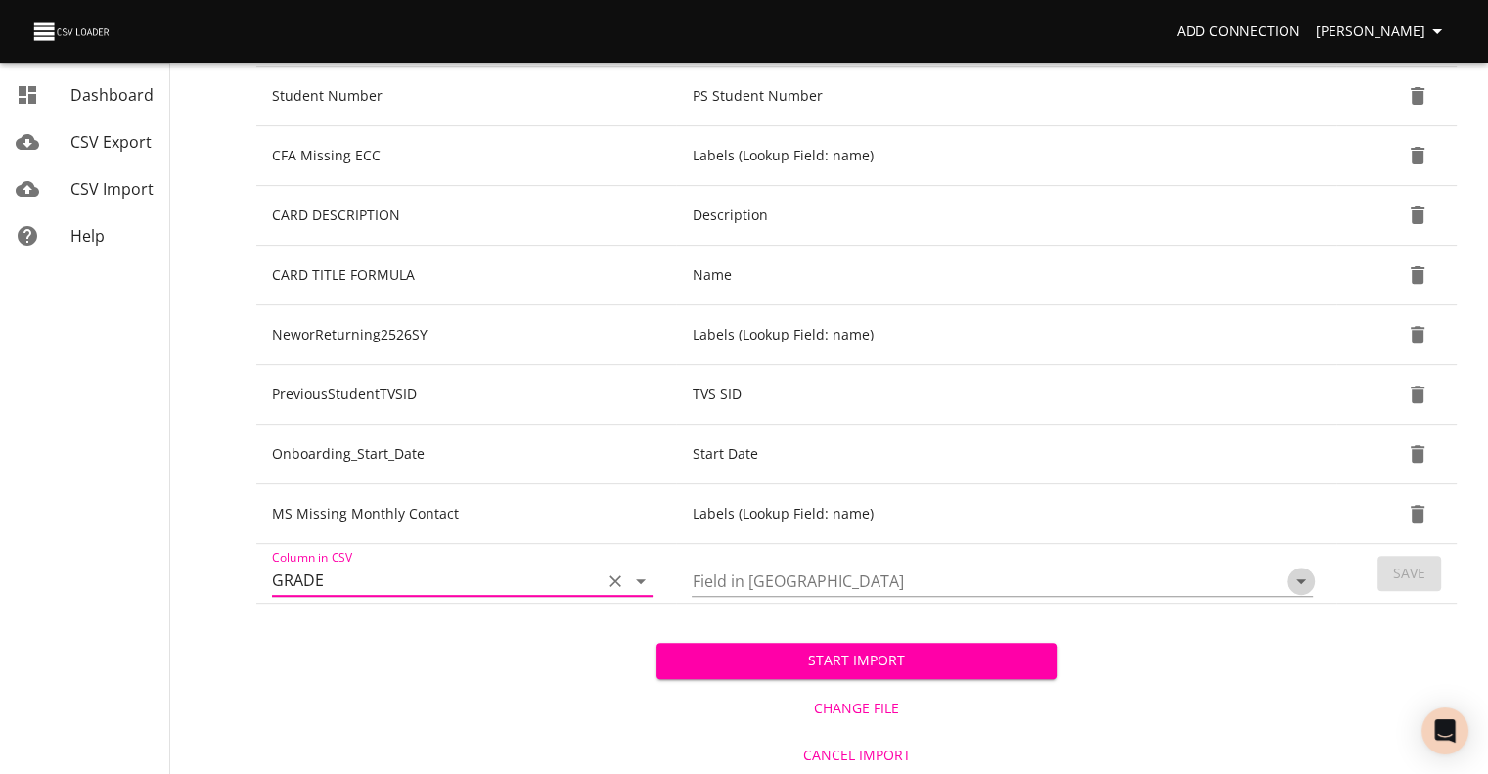
click at [1303, 582] on icon "Open" at bounding box center [1300, 580] width 23 height 23
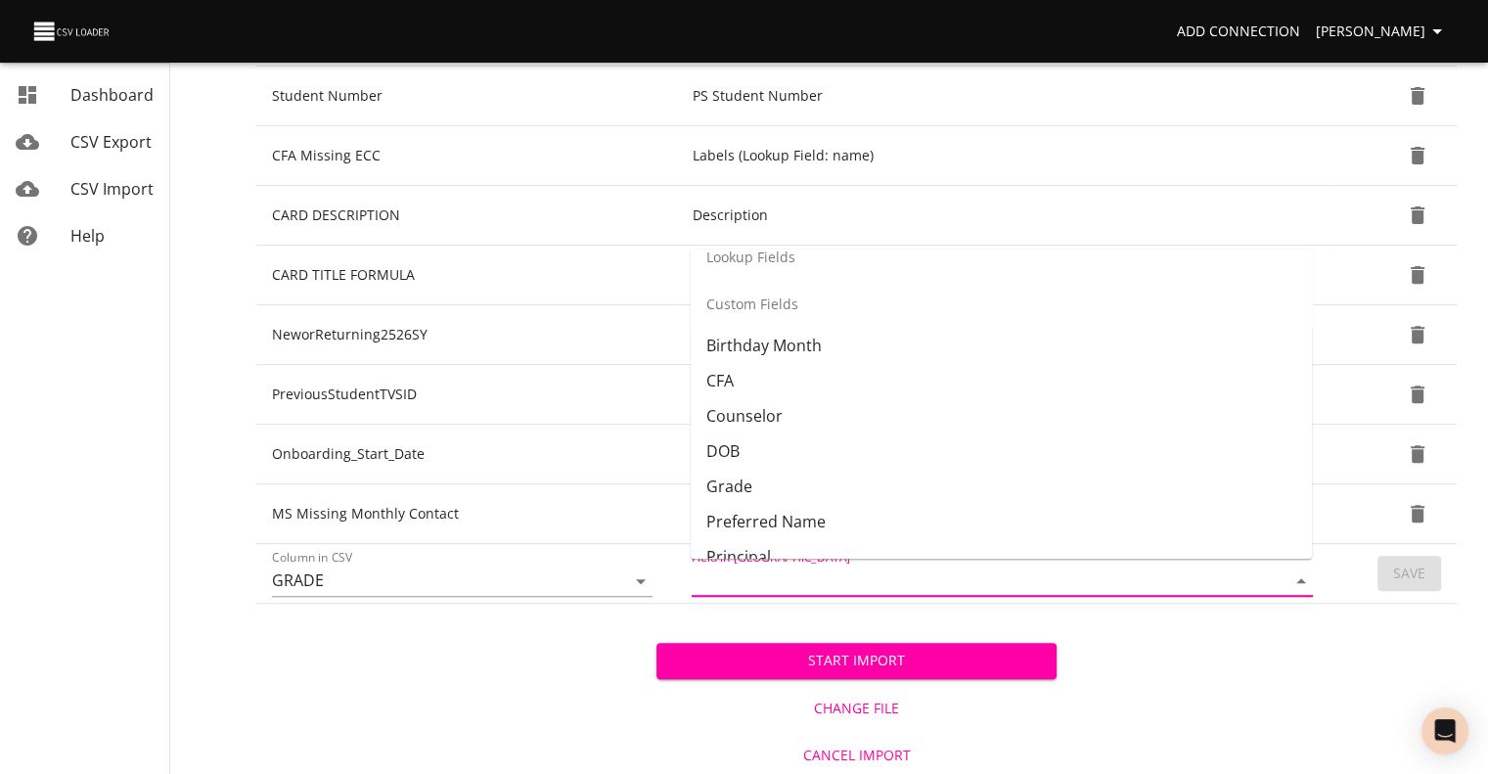
scroll to position [422, 0]
click at [1179, 481] on li "Grade" at bounding box center [1000, 485] width 621 height 35
type input "Grade"
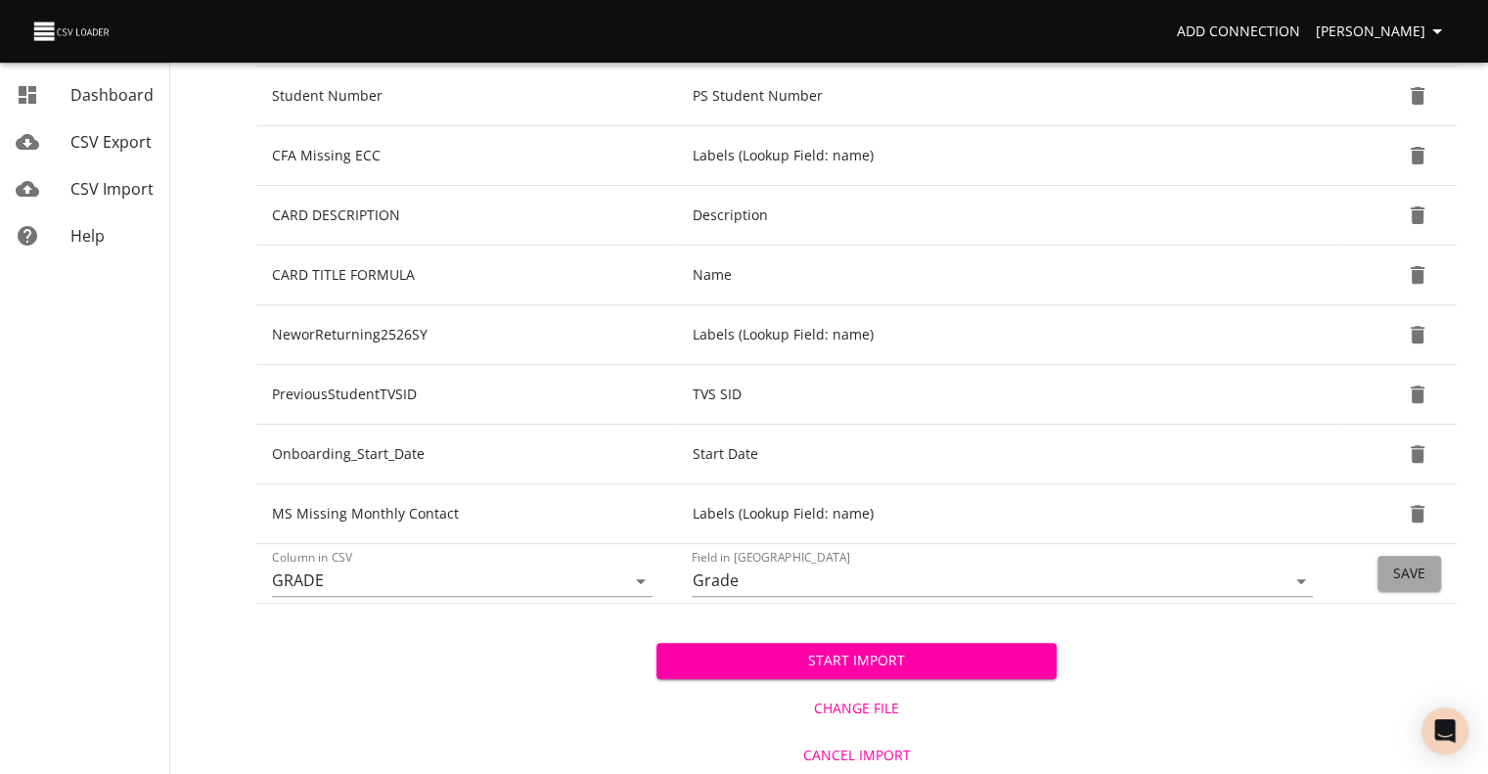
click at [1403, 577] on span "Save" at bounding box center [1409, 573] width 32 height 24
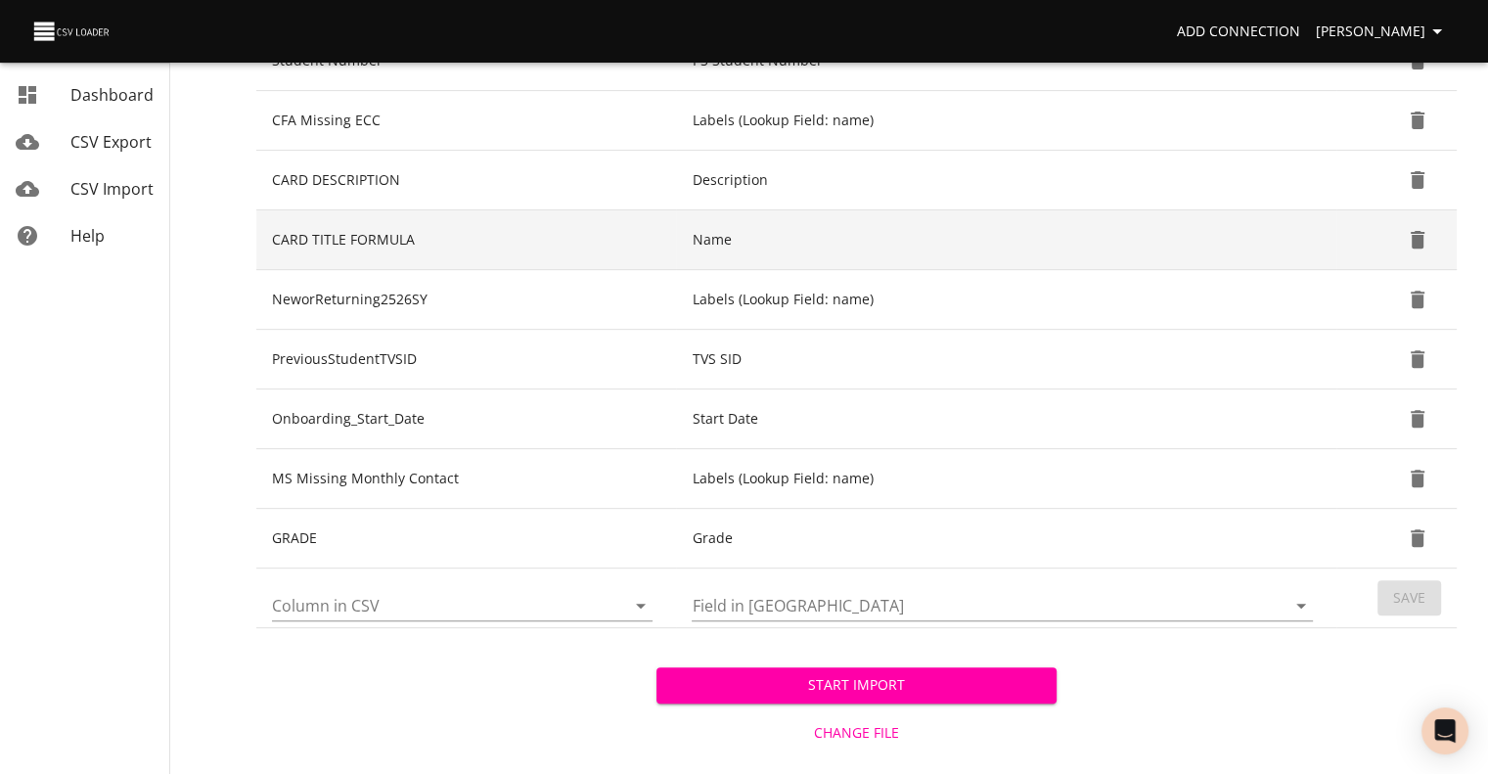
scroll to position [710, 0]
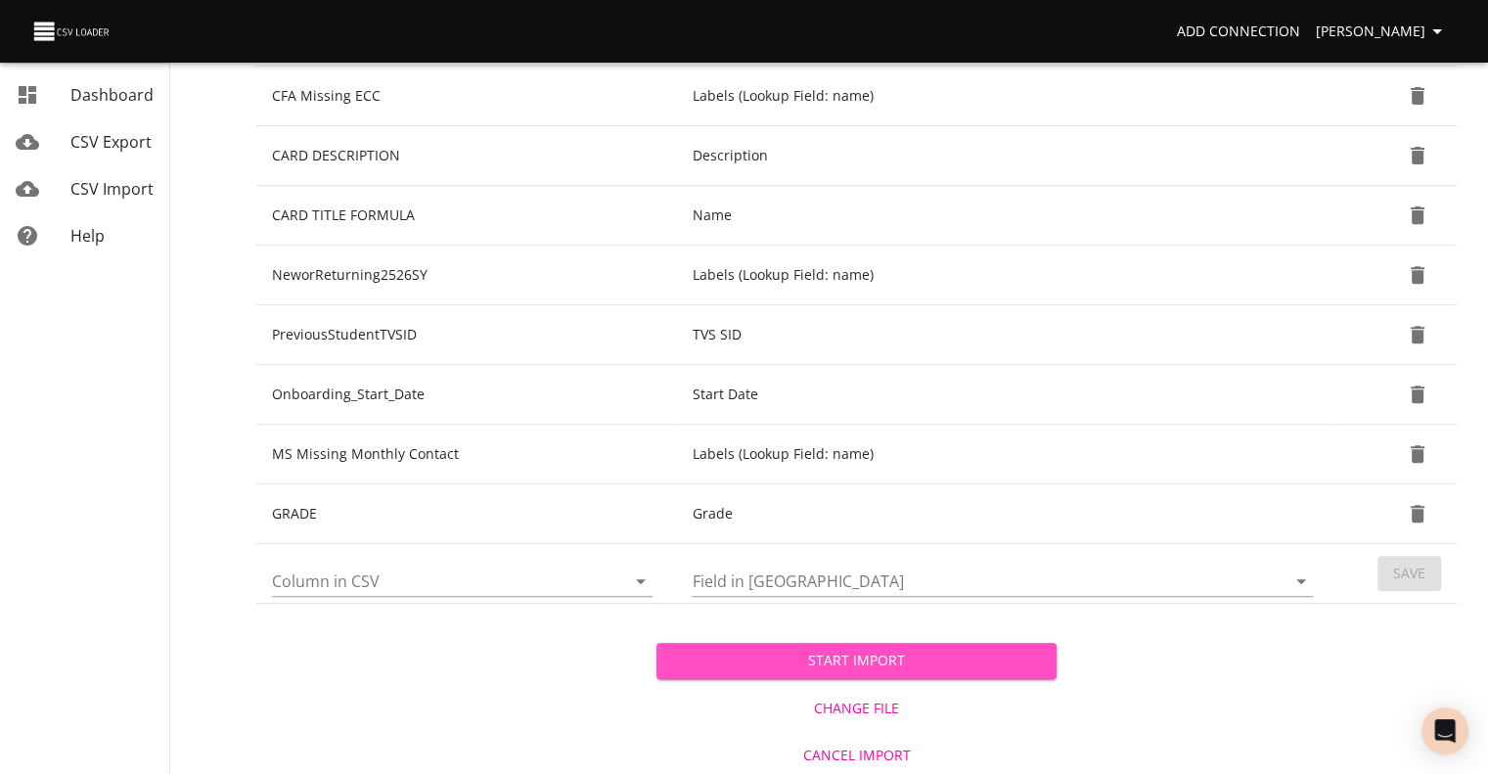
click at [952, 657] on span "Start Import" at bounding box center [856, 660] width 369 height 24
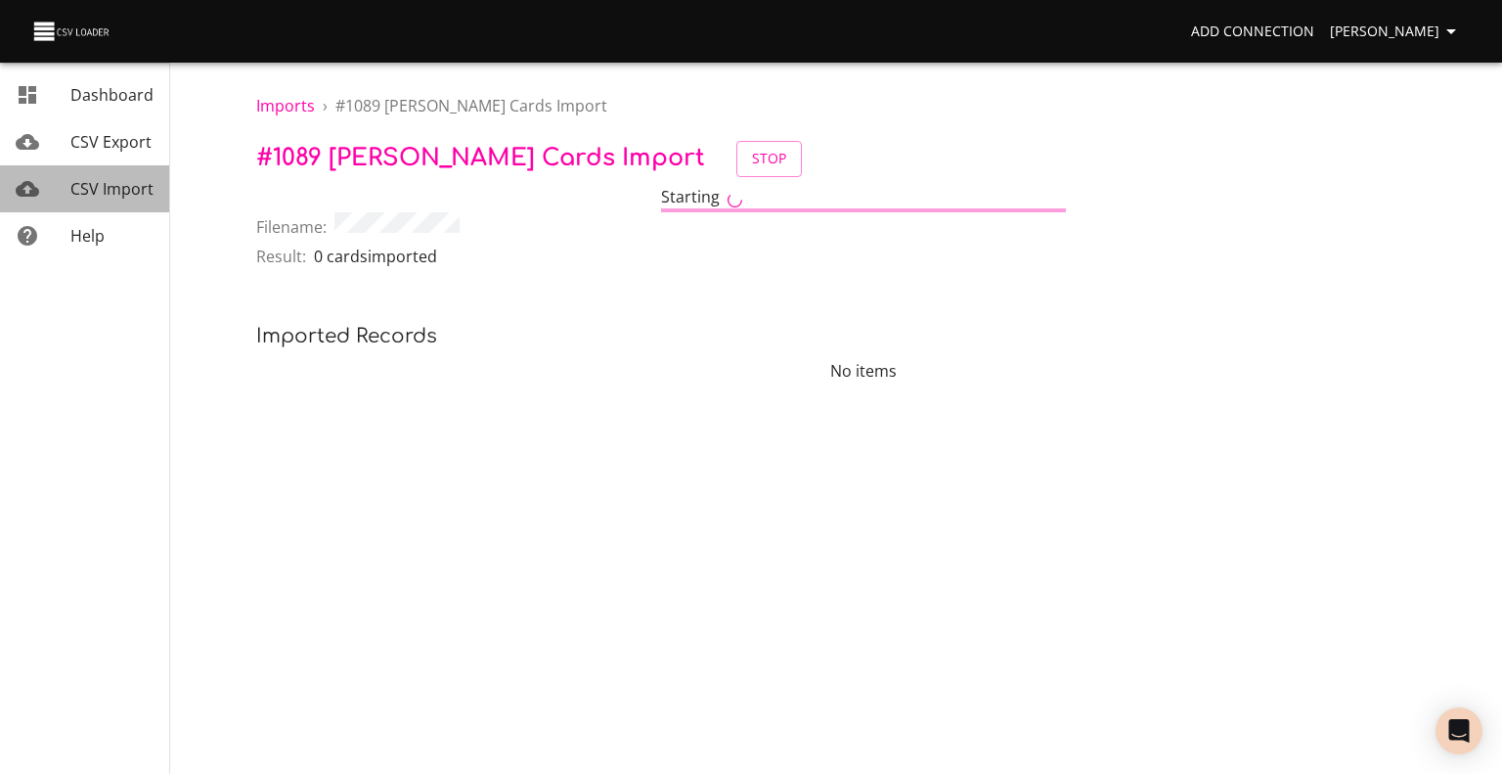
click at [90, 190] on span "CSV Import" at bounding box center [111, 189] width 83 height 22
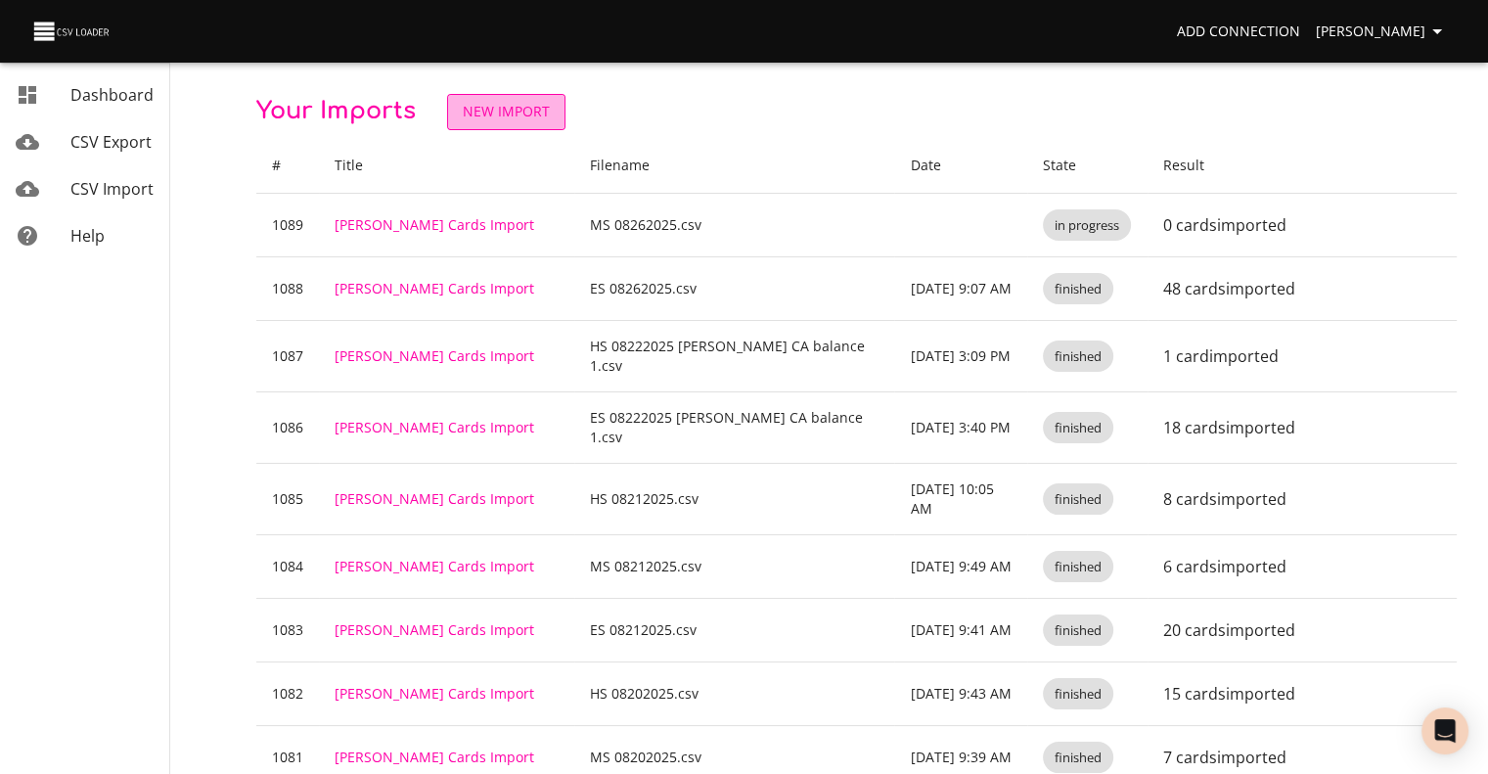
click at [475, 126] on link "New Import" at bounding box center [506, 112] width 118 height 36
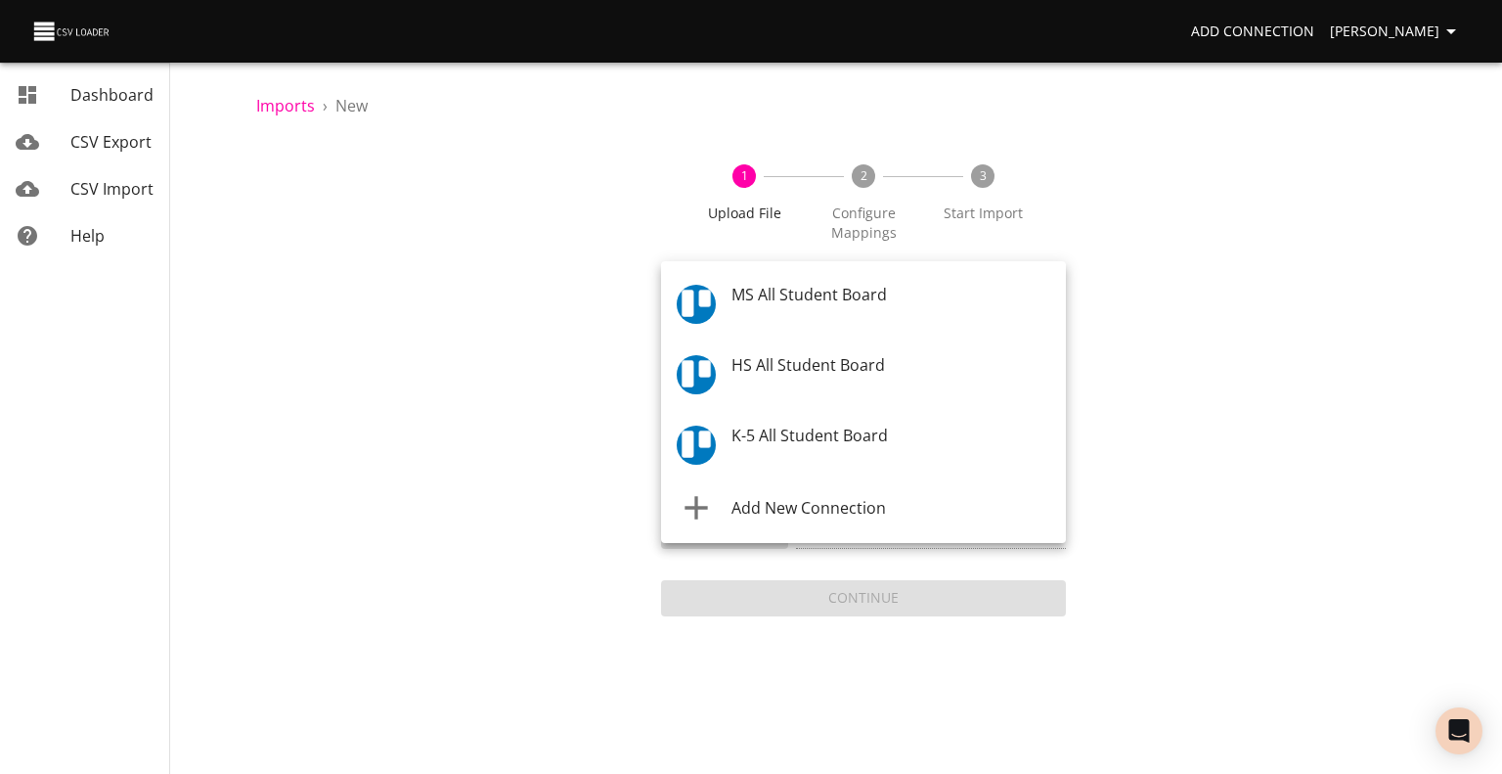
click at [738, 299] on body "Add Connection [PERSON_NAME] Dashboard CSV Export CSV Import Help Imports › New…" at bounding box center [751, 387] width 1502 height 774
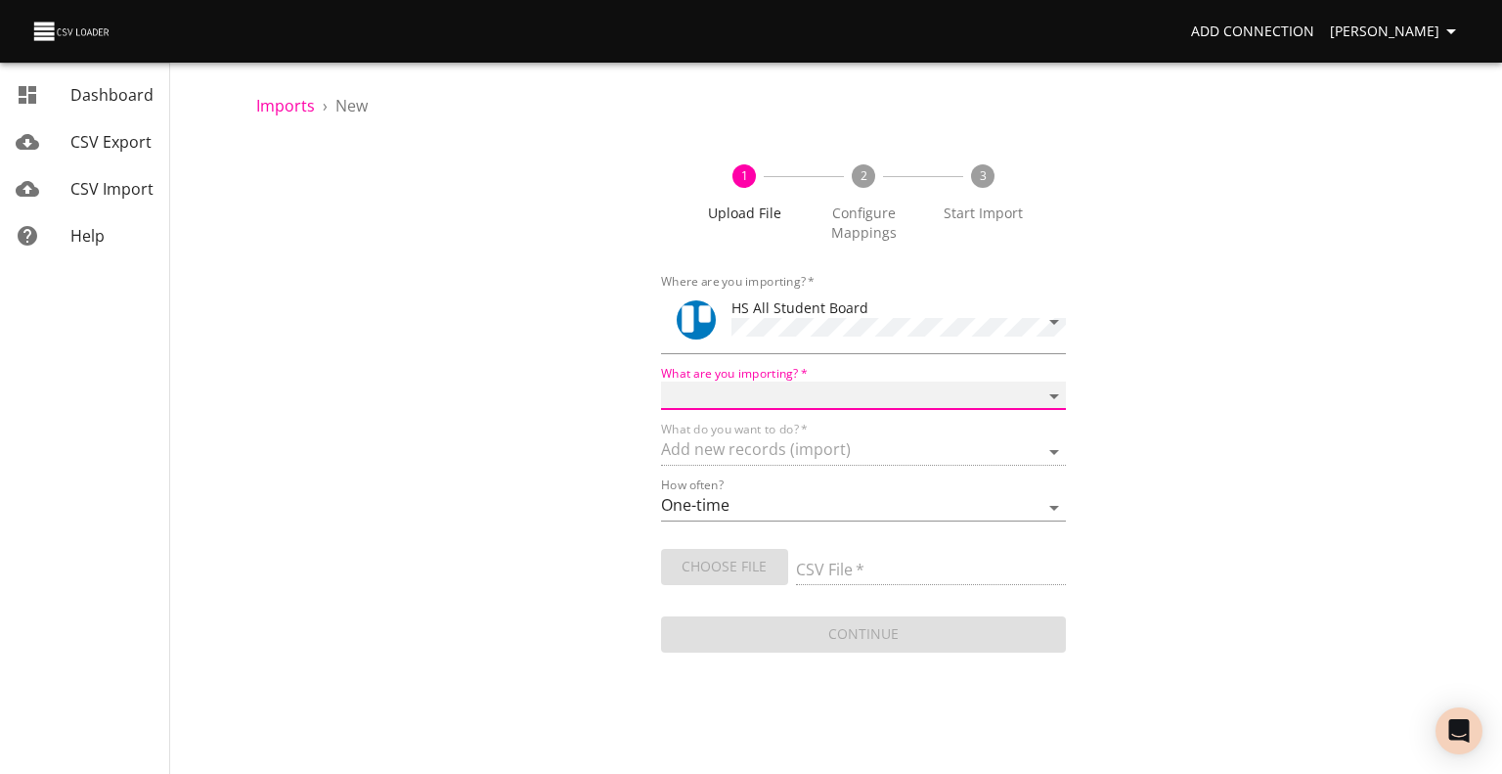
click at [763, 400] on select "Boards Cards Checkitems Checklists" at bounding box center [863, 395] width 405 height 28
select select "cards"
click at [661, 381] on select "Boards Cards Checkitems Checklists" at bounding box center [863, 395] width 405 height 28
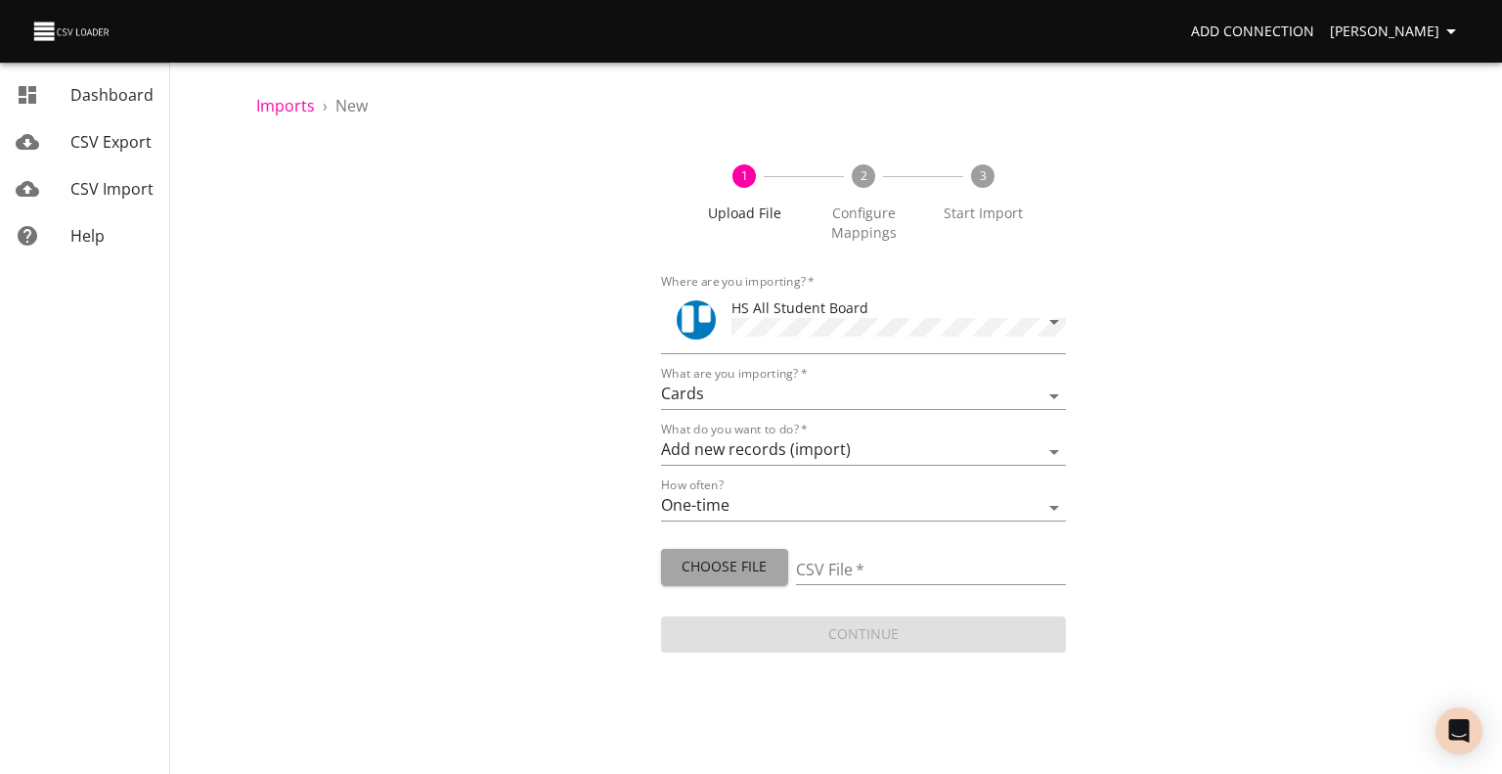
click at [732, 574] on button "Choose File" at bounding box center [724, 567] width 127 height 36
type input "HS 08262025.csv"
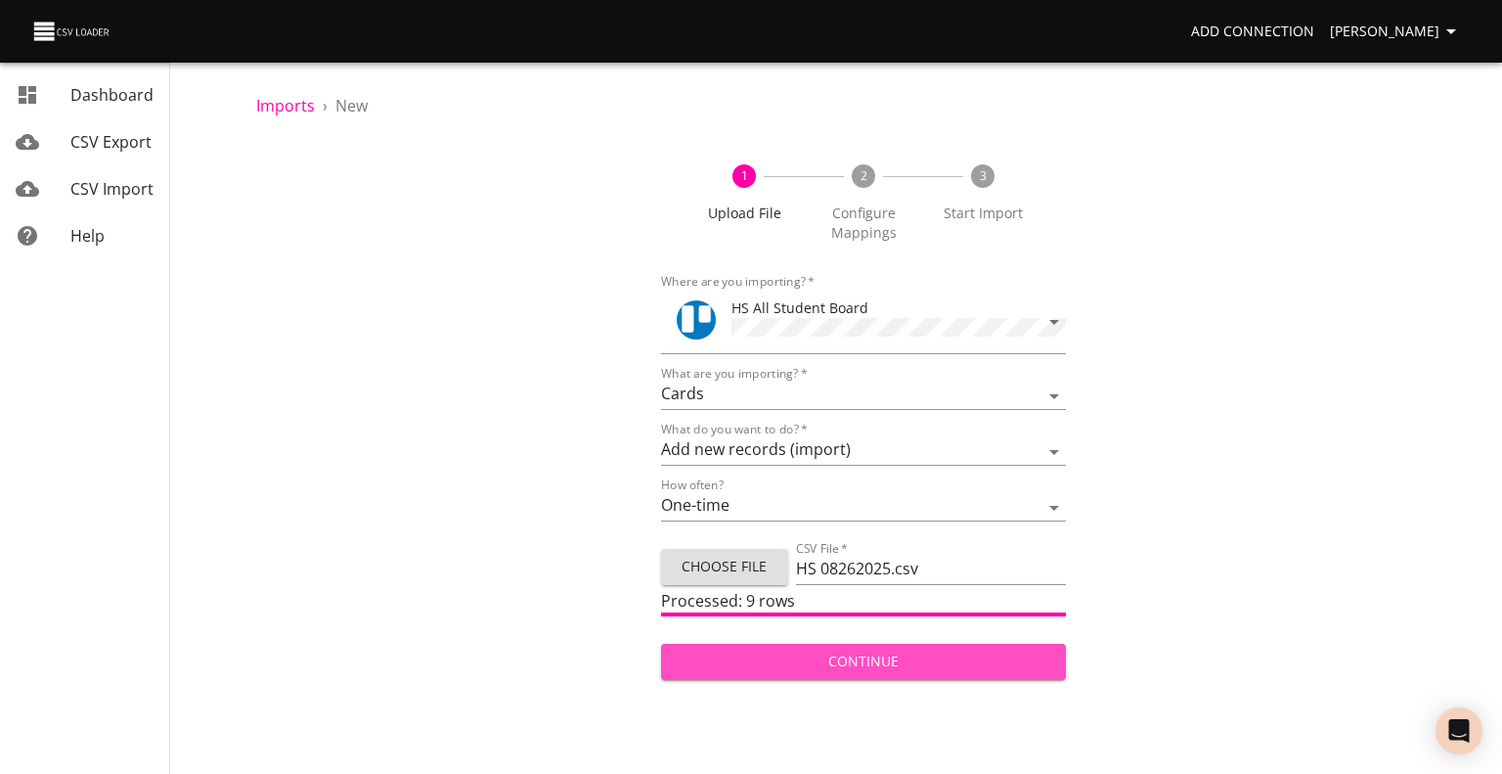
click at [800, 649] on span "Continue" at bounding box center [864, 661] width 374 height 24
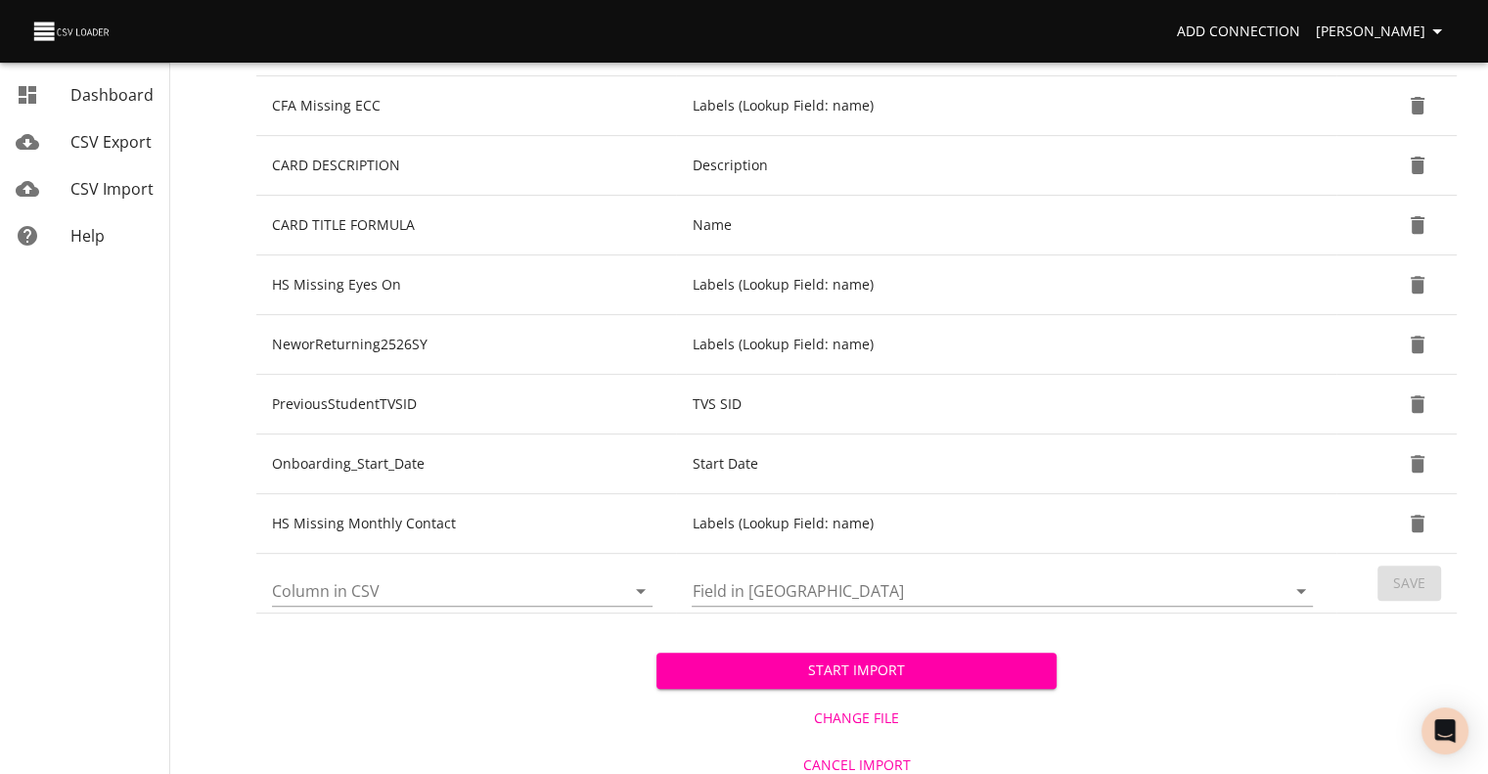
scroll to position [710, 0]
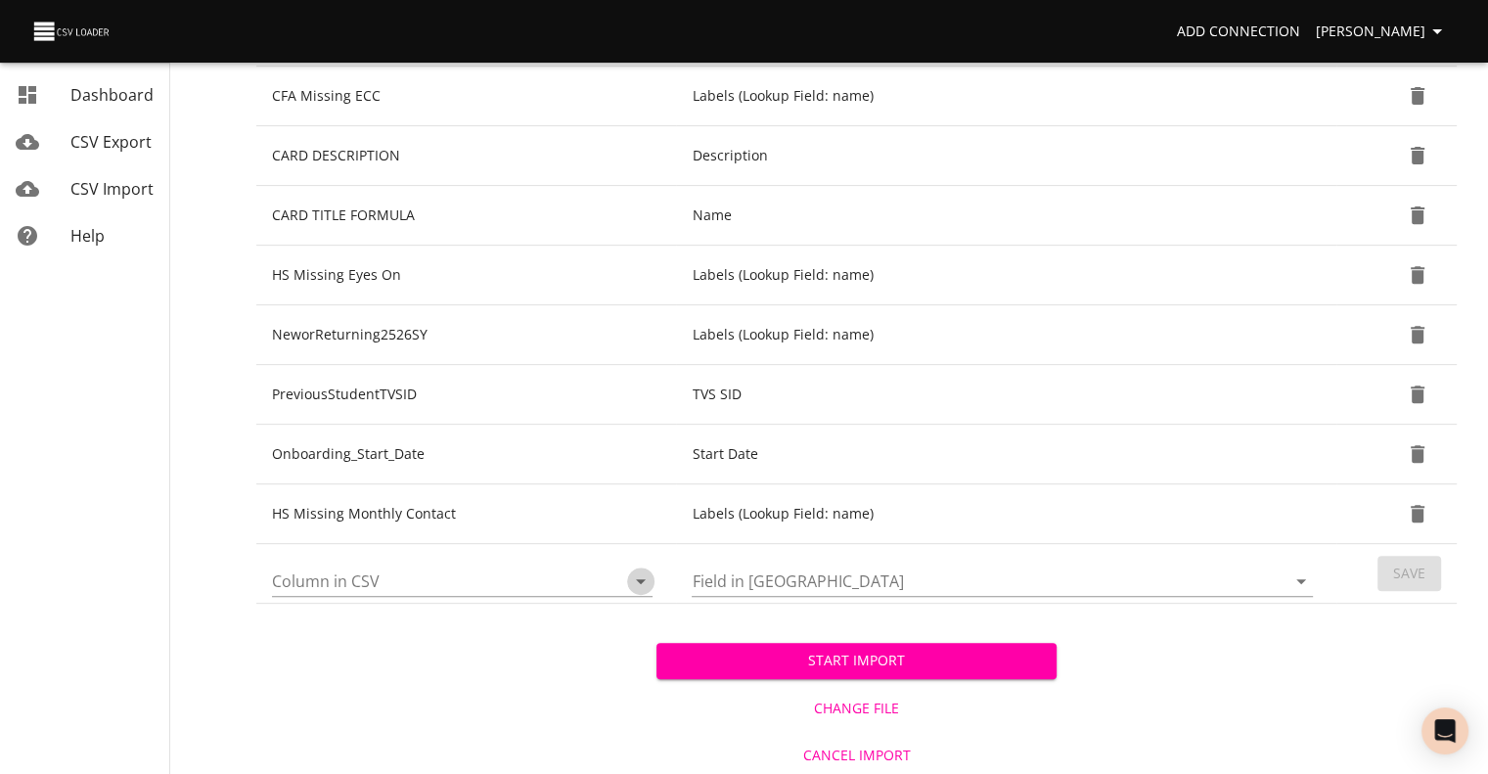
click at [644, 578] on icon "Open" at bounding box center [640, 580] width 23 height 23
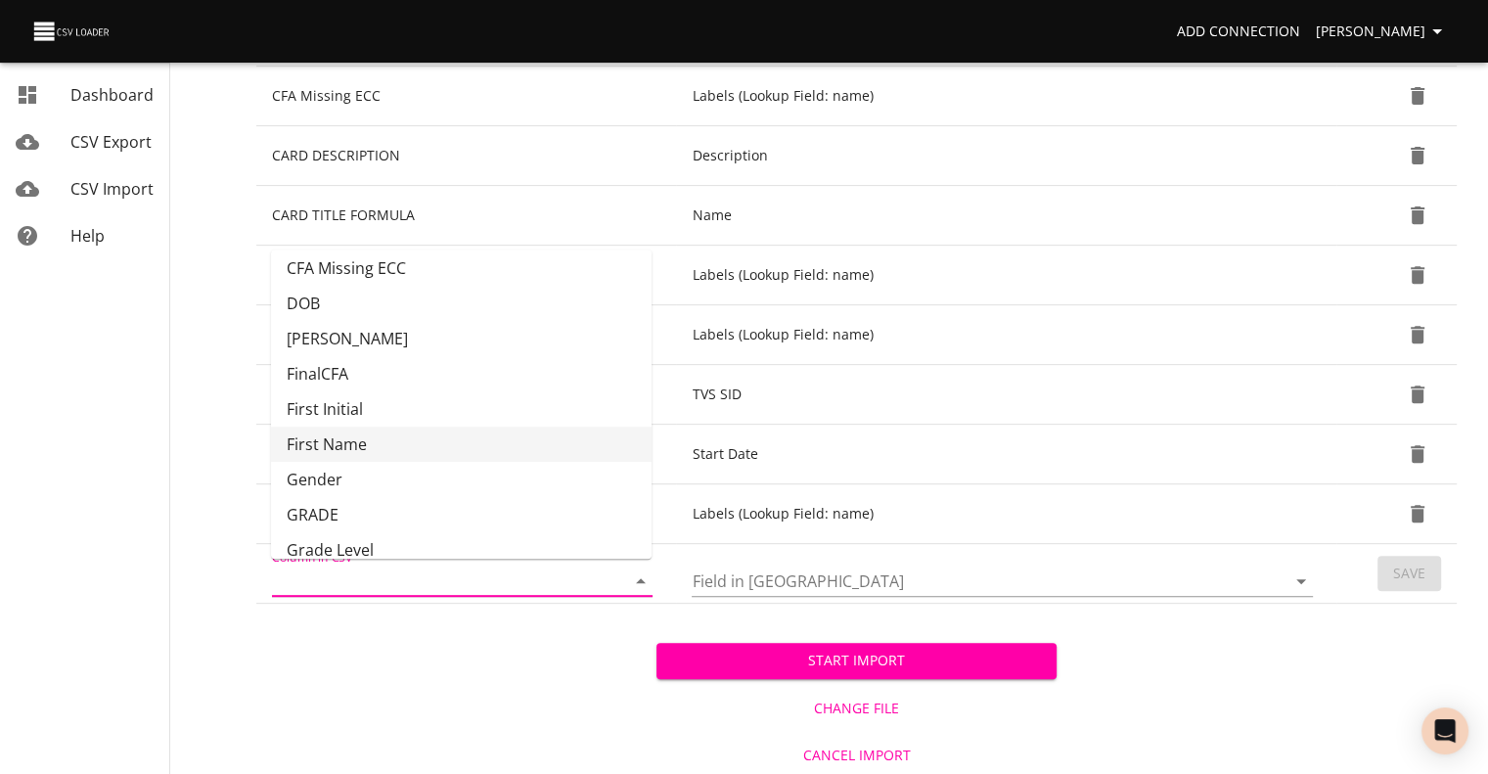
scroll to position [113, 0]
click at [563, 504] on li "GRADE" at bounding box center [461, 513] width 380 height 35
type input "GRADE"
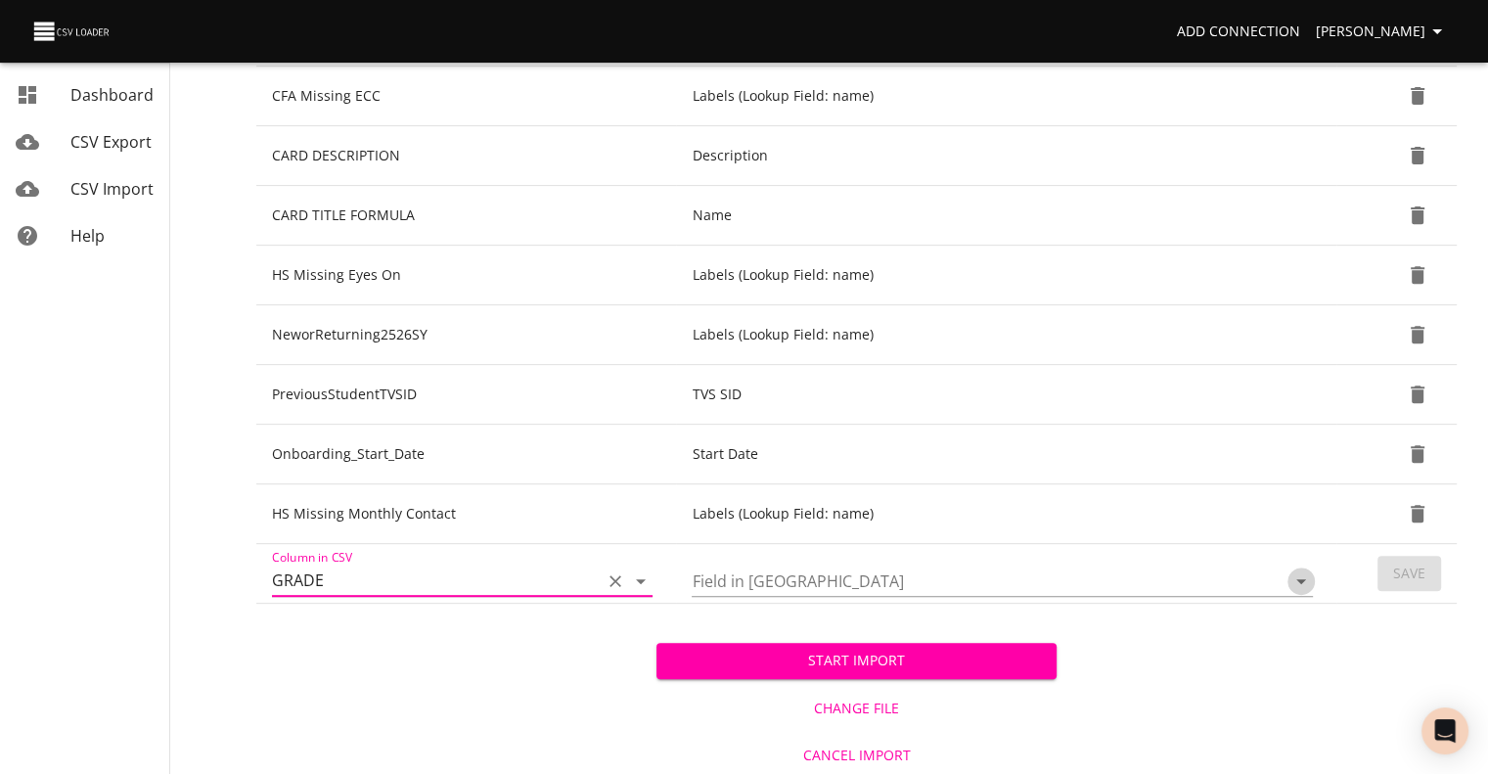
click at [1297, 577] on icon "Open" at bounding box center [1300, 580] width 23 height 23
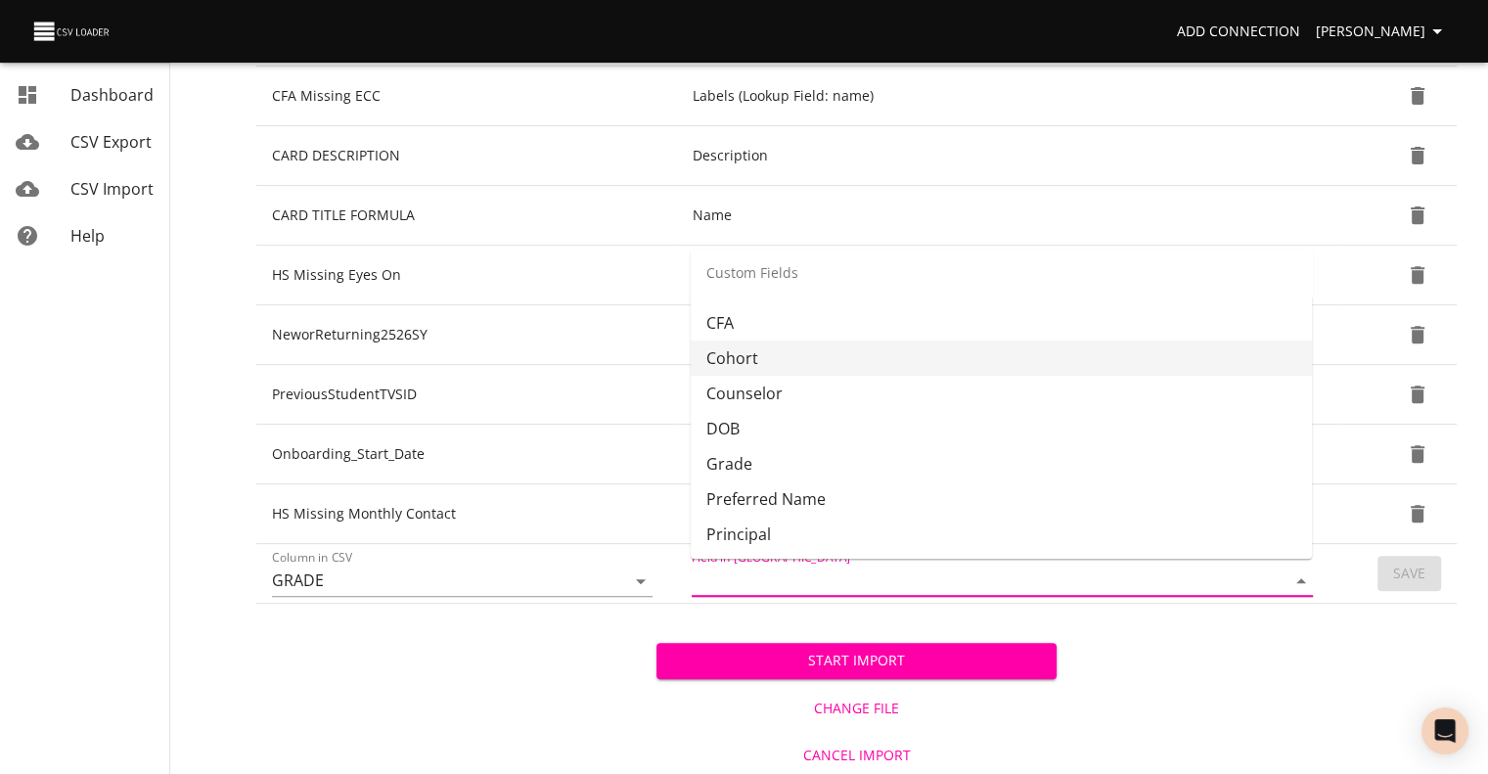
scroll to position [481, 0]
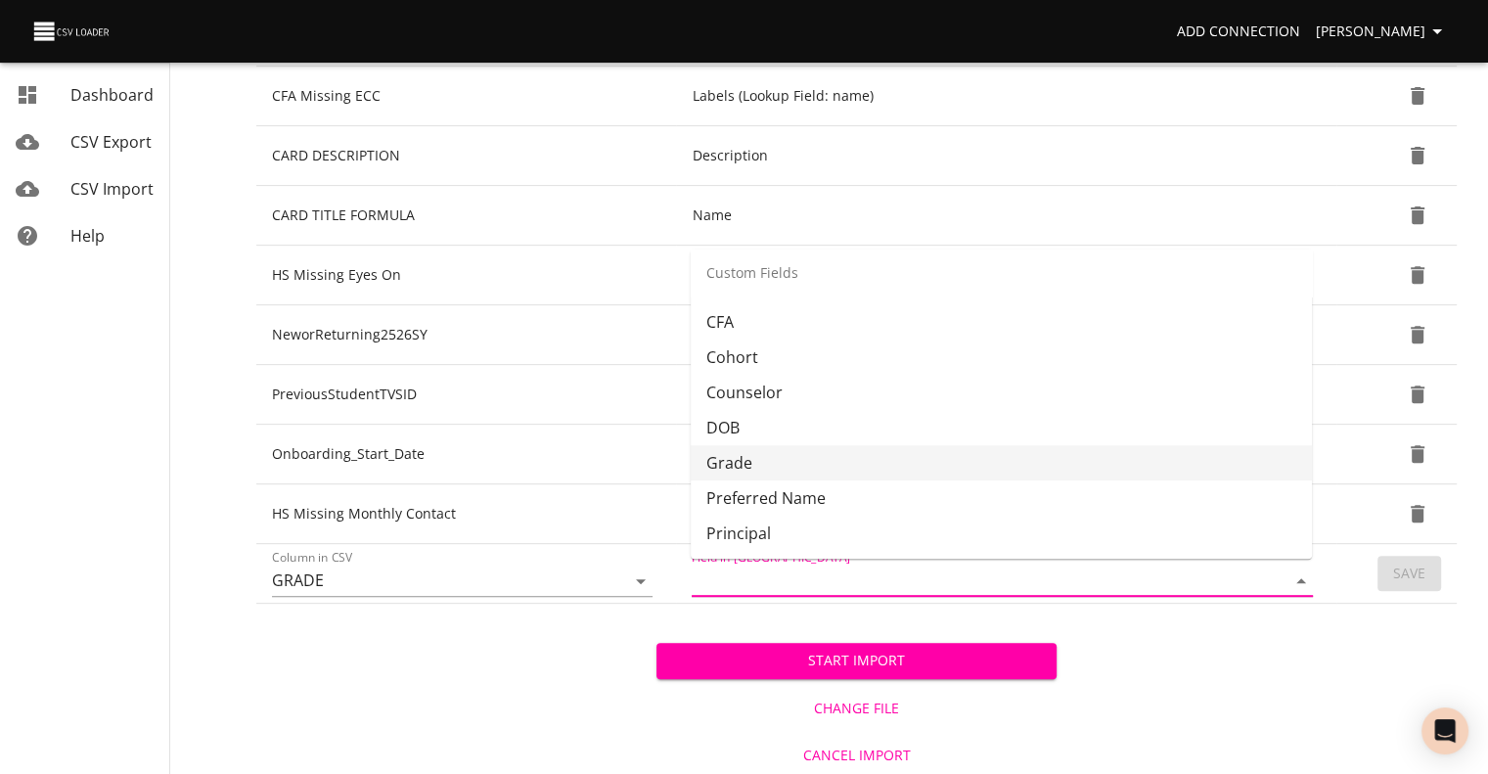
click at [1227, 449] on li "Grade" at bounding box center [1000, 462] width 621 height 35
type input "Grade"
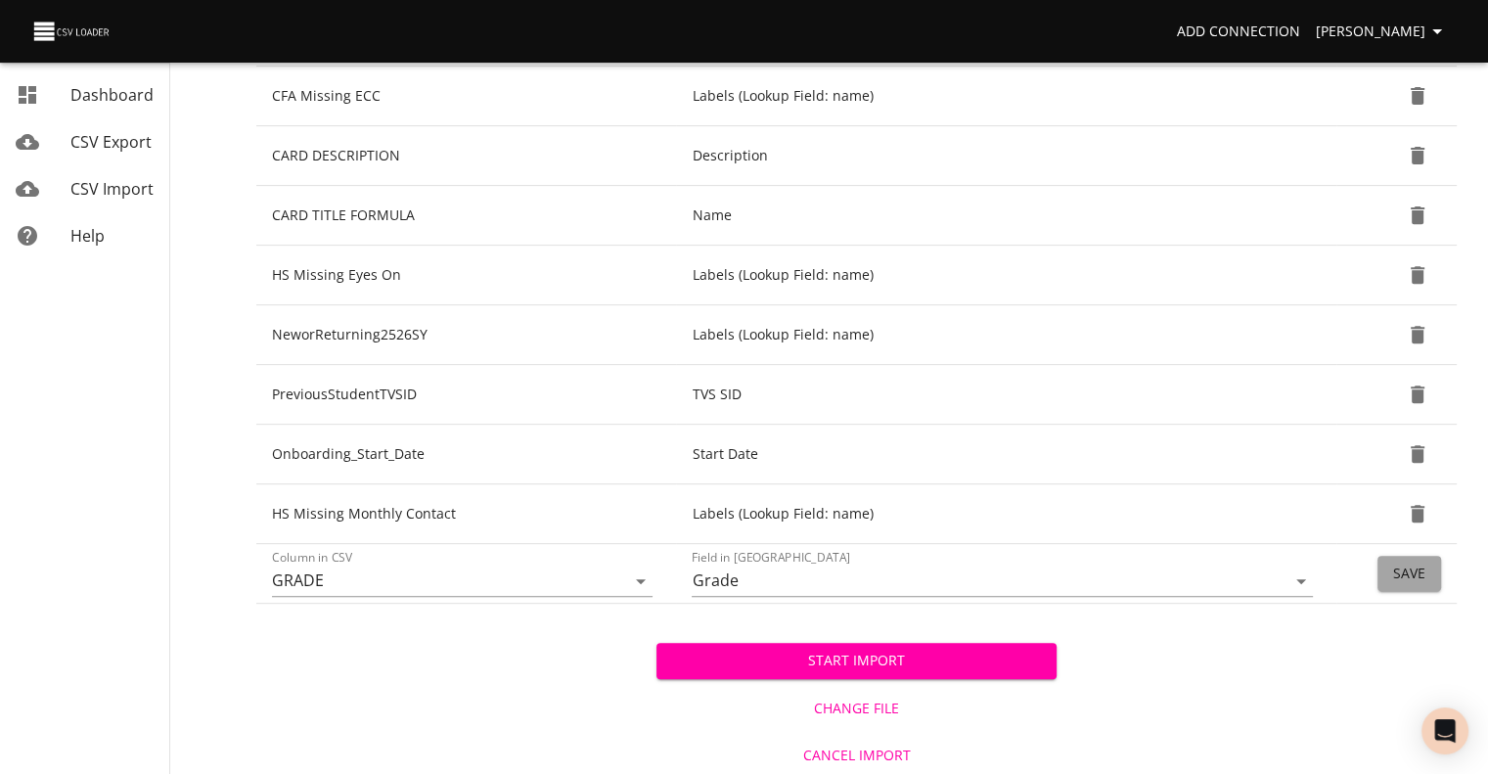
click at [1386, 572] on button "Save" at bounding box center [1409, 573] width 64 height 36
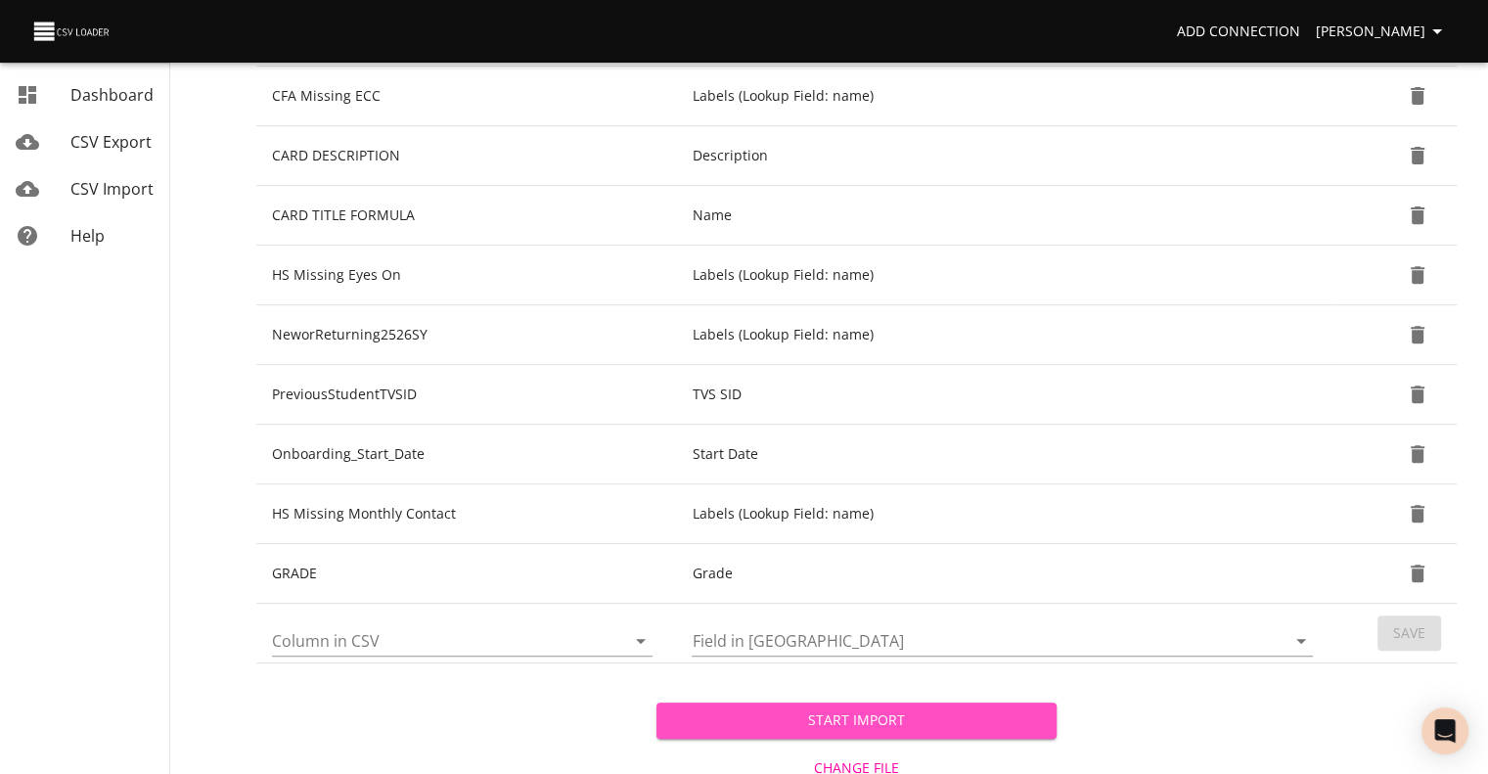
click at [1003, 708] on span "Start Import" at bounding box center [856, 720] width 369 height 24
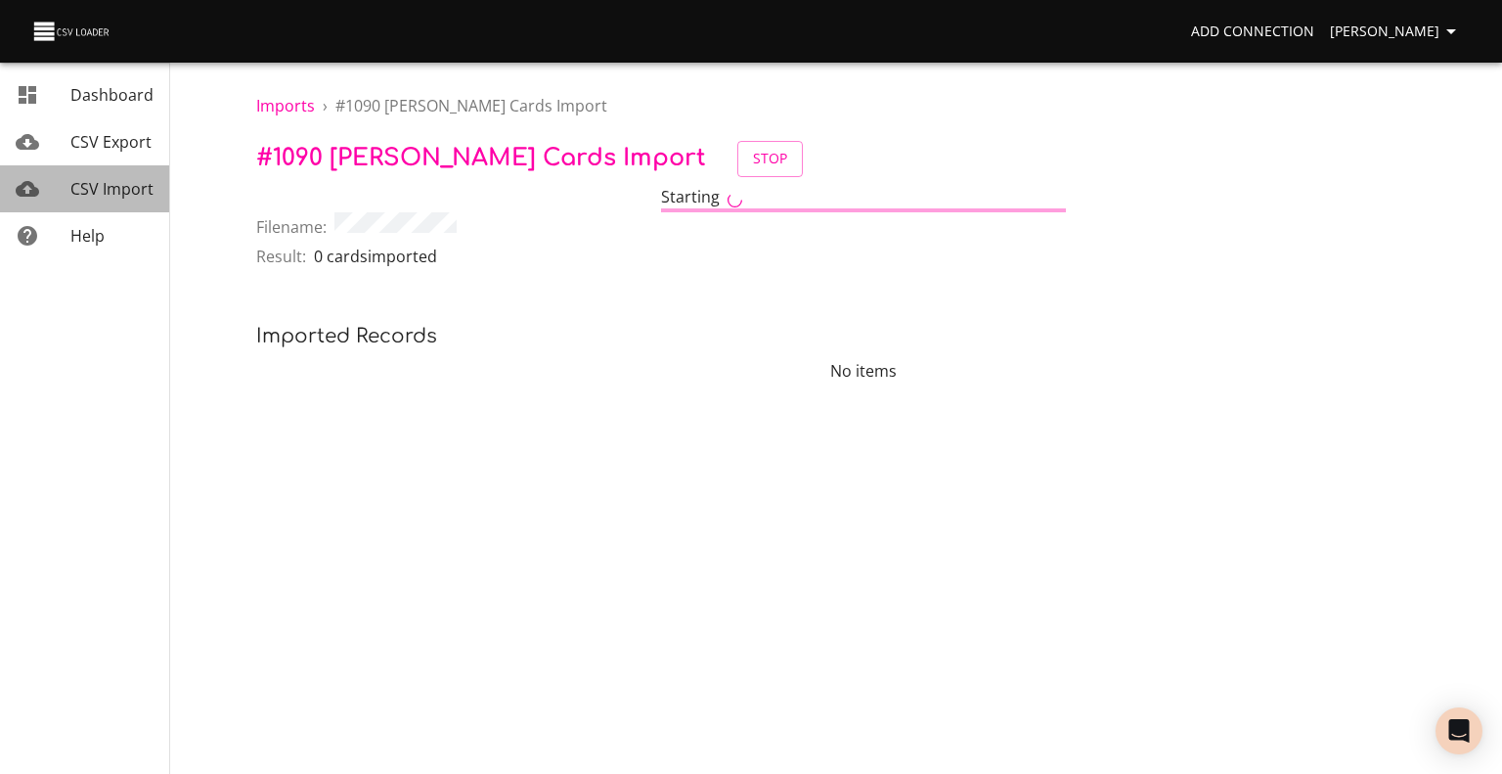
click at [124, 190] on span "CSV Import" at bounding box center [111, 189] width 83 height 22
